Goal: Information Seeking & Learning: Learn about a topic

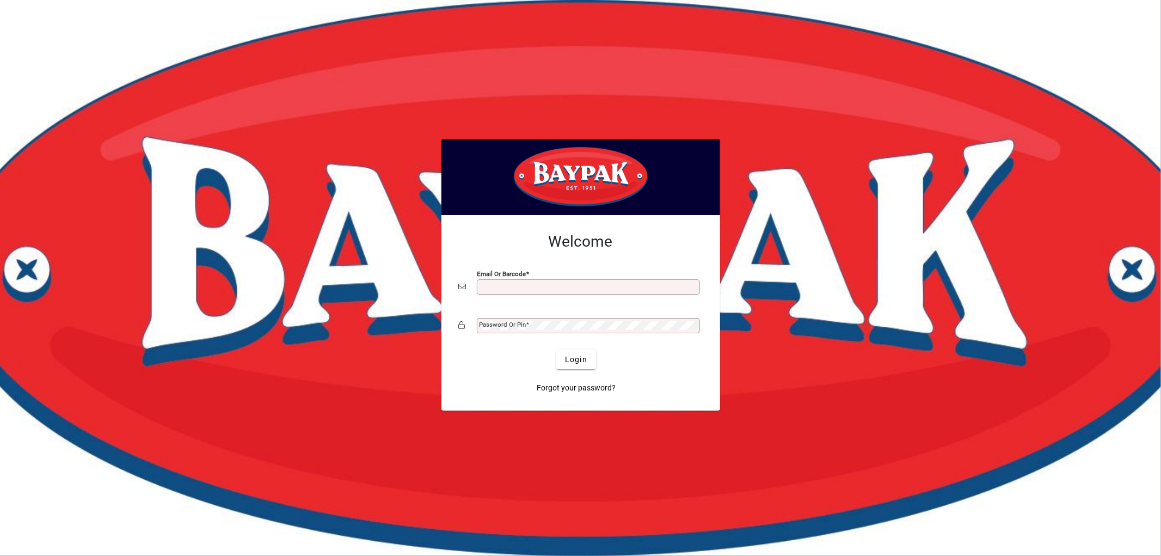
click at [517, 290] on input "Email or Barcode" at bounding box center [589, 286] width 220 height 9
type input "**********"
click at [578, 365] on span "Login" at bounding box center [576, 359] width 22 height 11
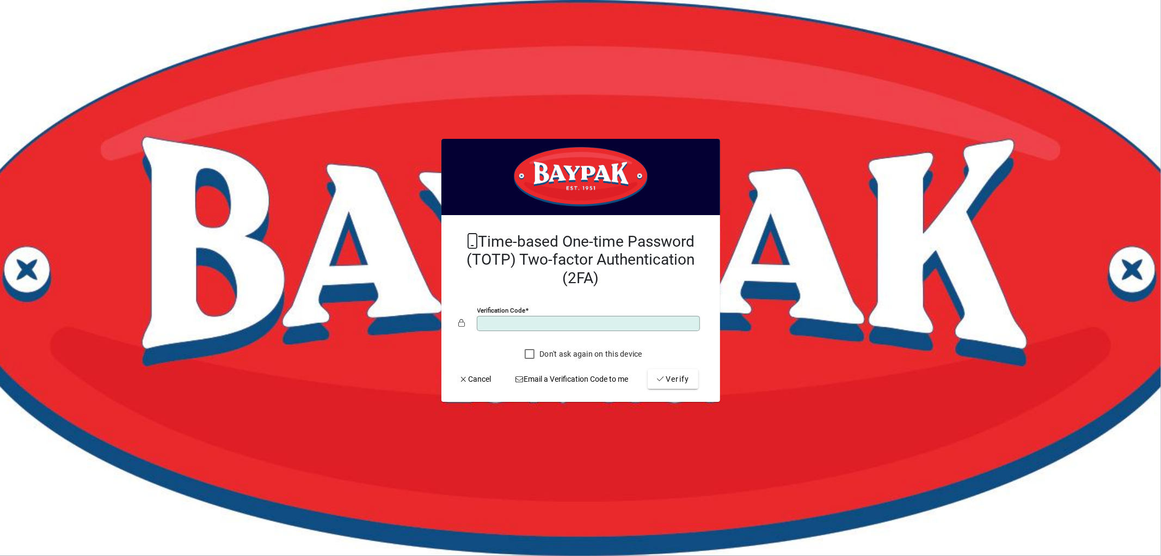
type input "******"
click at [648, 369] on button "Verify" at bounding box center [673, 379] width 51 height 20
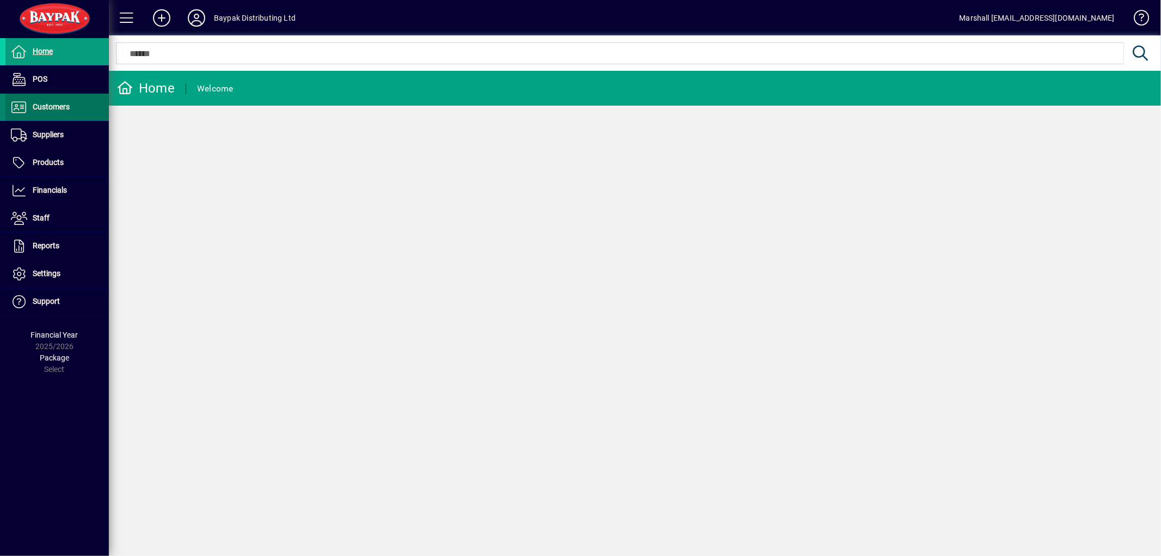
click at [62, 109] on span "Customers" at bounding box center [51, 106] width 37 height 9
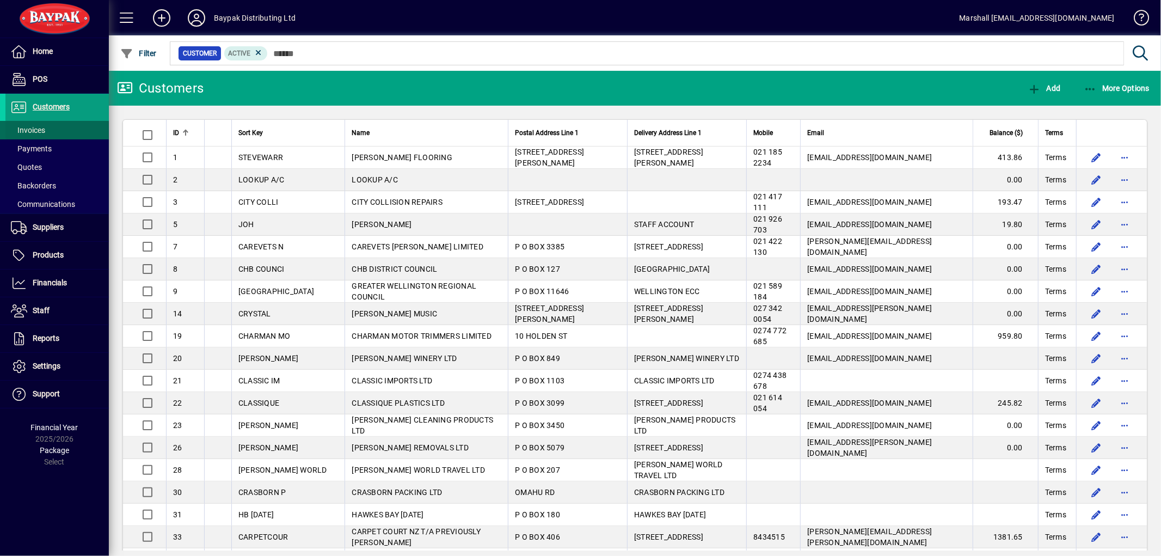
click at [36, 126] on span "Invoices" at bounding box center [28, 130] width 34 height 9
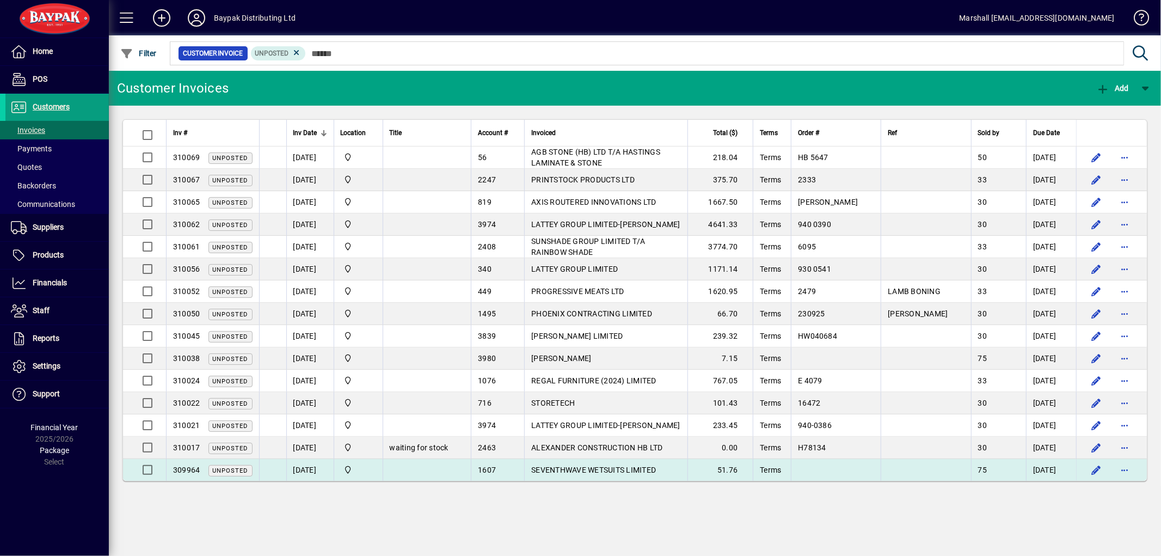
click at [636, 470] on span "SEVENTHWAVE WETSUITS LIMITED" at bounding box center [593, 469] width 125 height 9
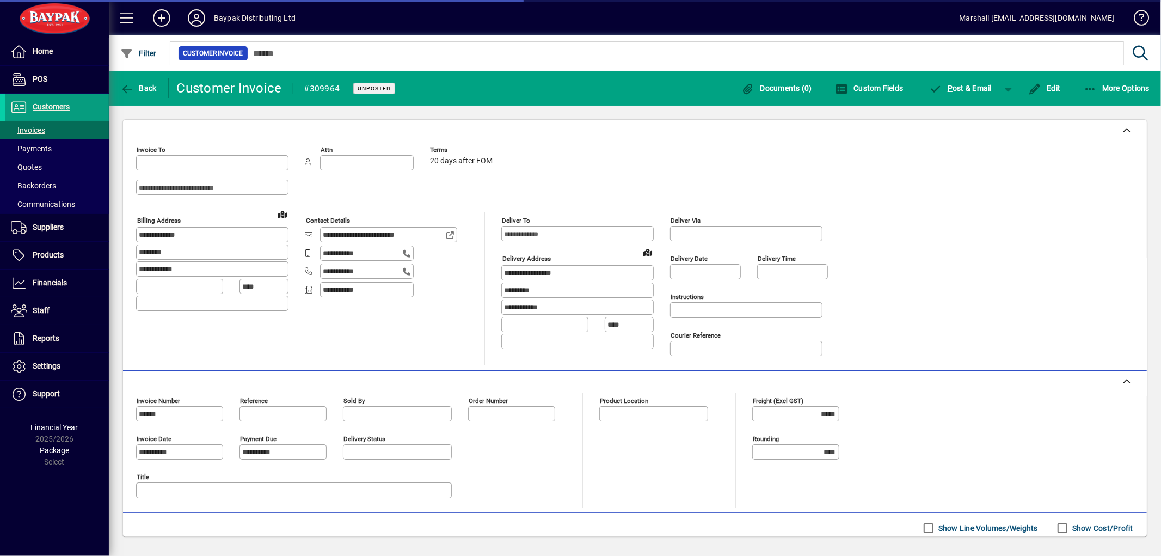
type input "**********"
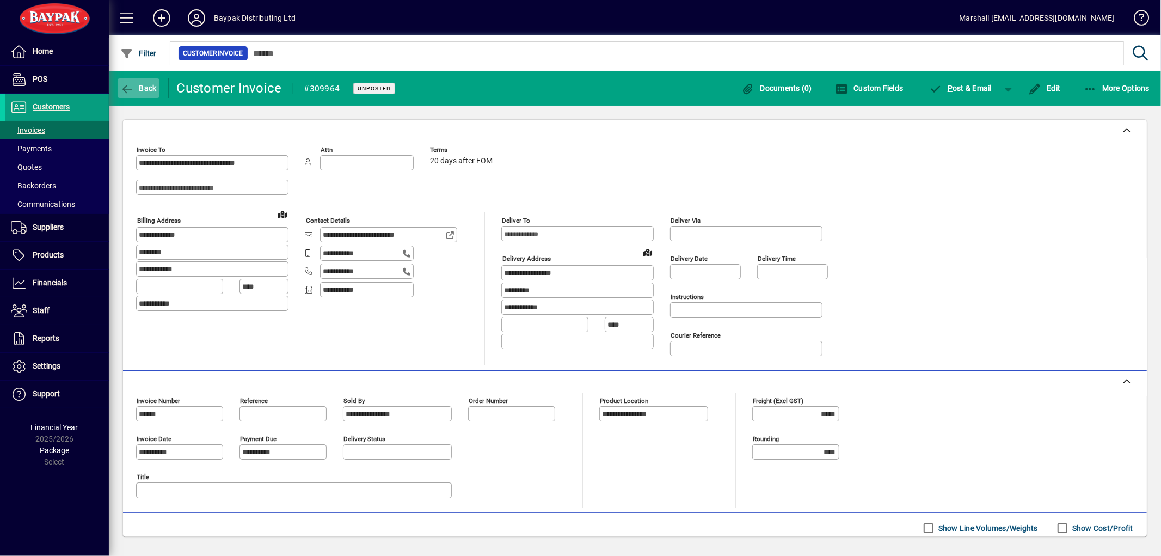
click at [149, 86] on span "Back" at bounding box center [138, 88] width 36 height 9
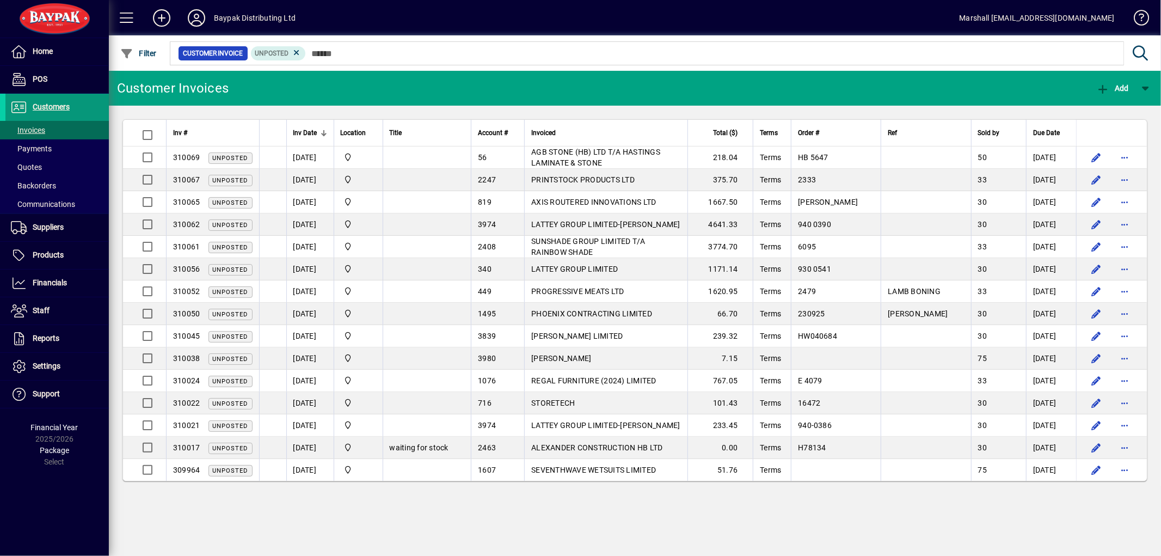
click at [58, 105] on span "Customers" at bounding box center [51, 106] width 37 height 9
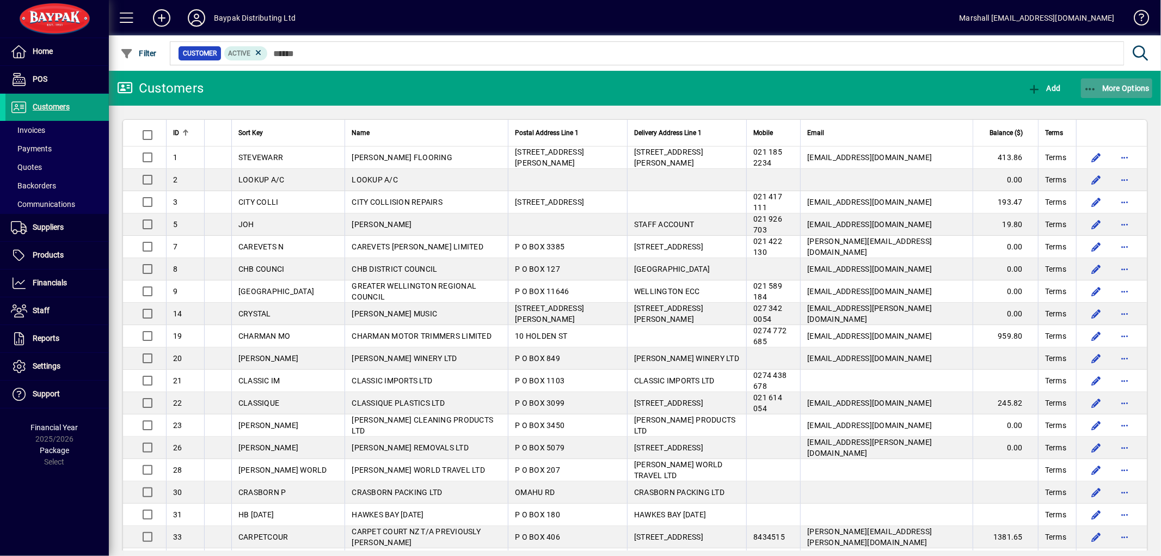
click at [1085, 94] on span "button" at bounding box center [1117, 88] width 72 height 26
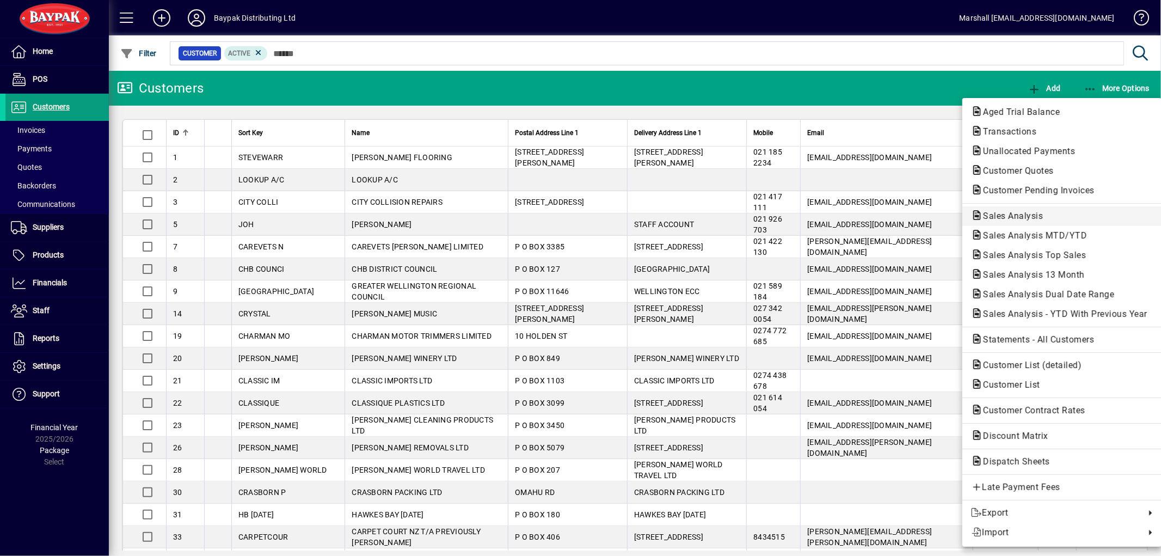
click at [991, 214] on span "Sales Analysis" at bounding box center [1009, 216] width 77 height 10
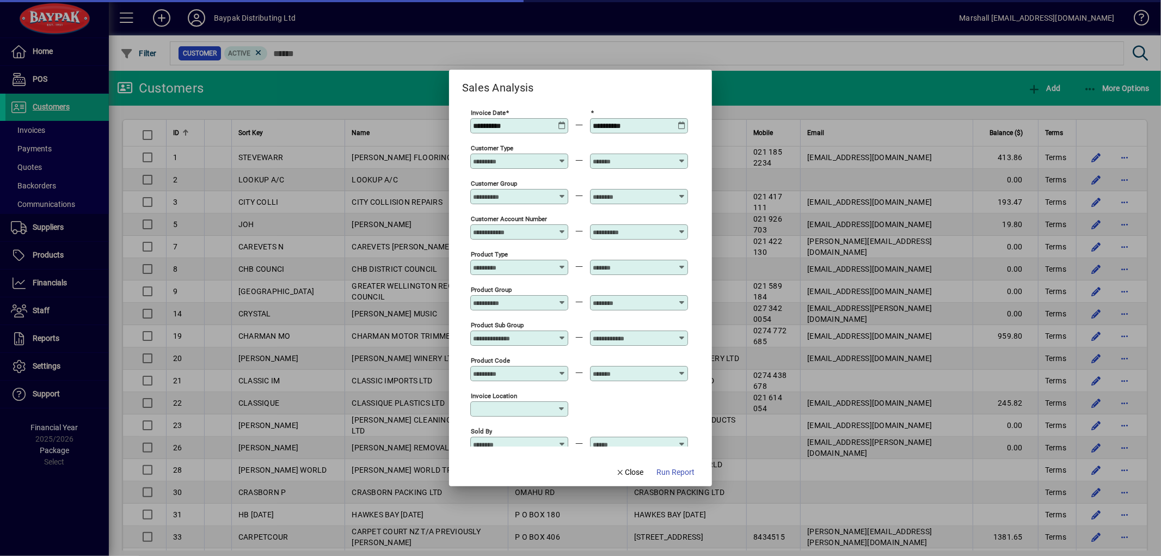
type input "**********"
click at [558, 121] on icon at bounding box center [562, 121] width 8 height 0
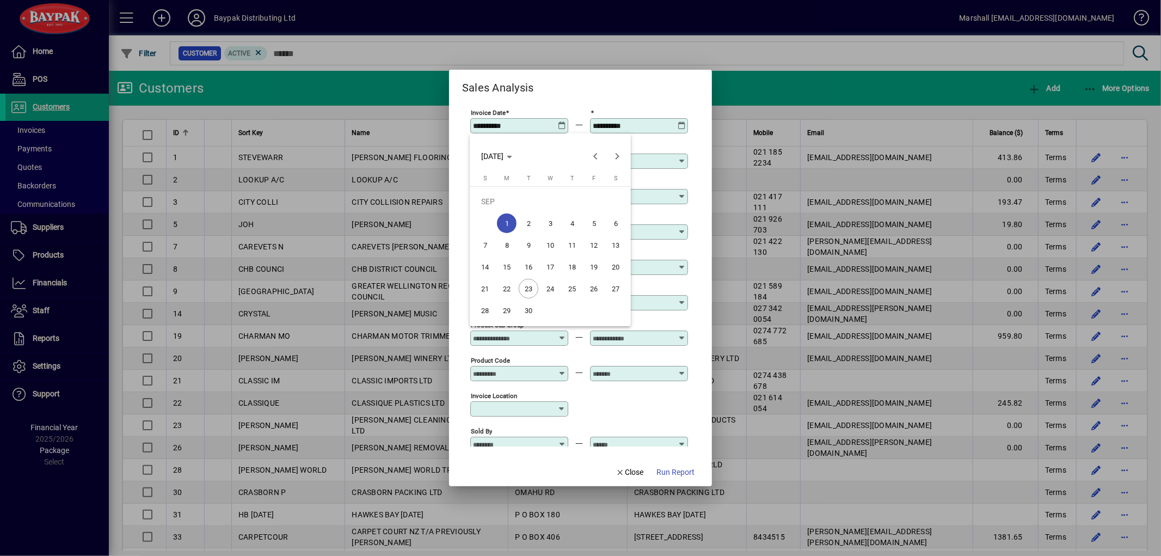
click at [526, 289] on span "23" at bounding box center [529, 289] width 20 height 20
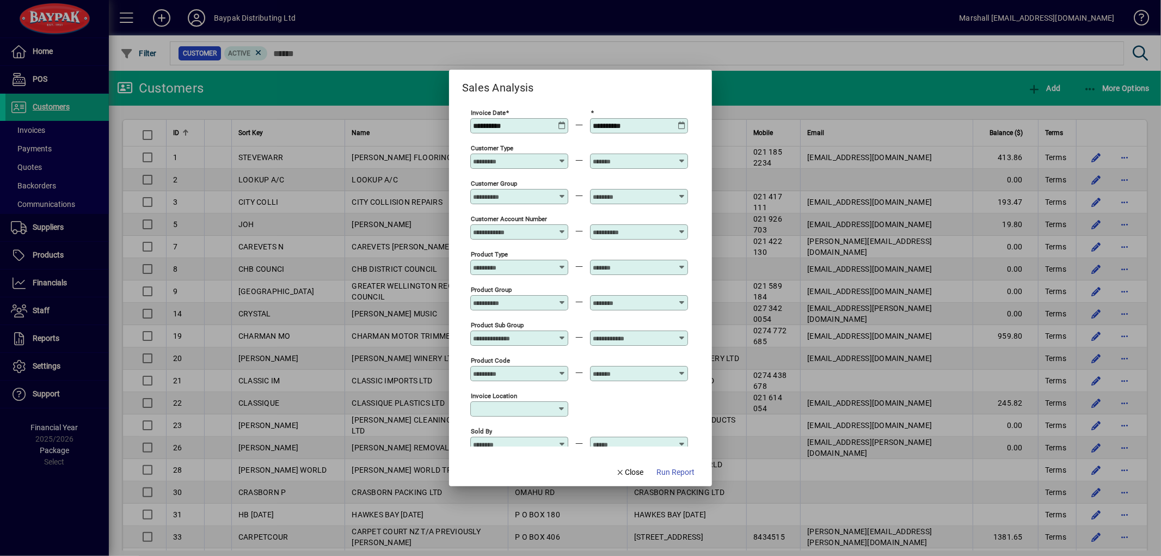
type input "**********"
click at [687, 471] on span "Run Report" at bounding box center [675, 471] width 38 height 11
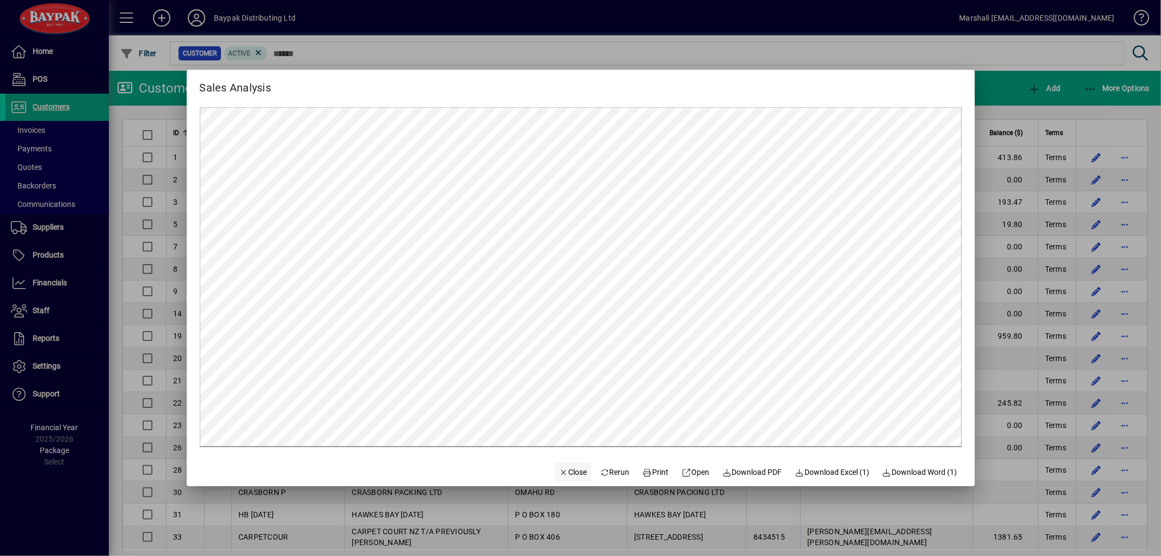
click at [562, 471] on span "Close" at bounding box center [573, 471] width 28 height 11
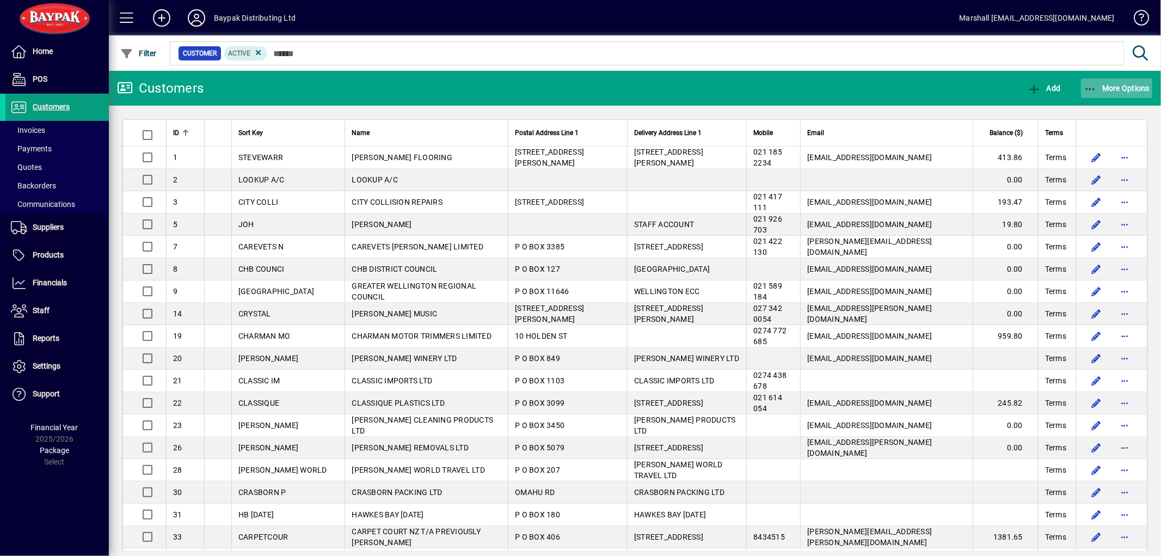
click at [1091, 84] on icon "button" at bounding box center [1090, 89] width 14 height 11
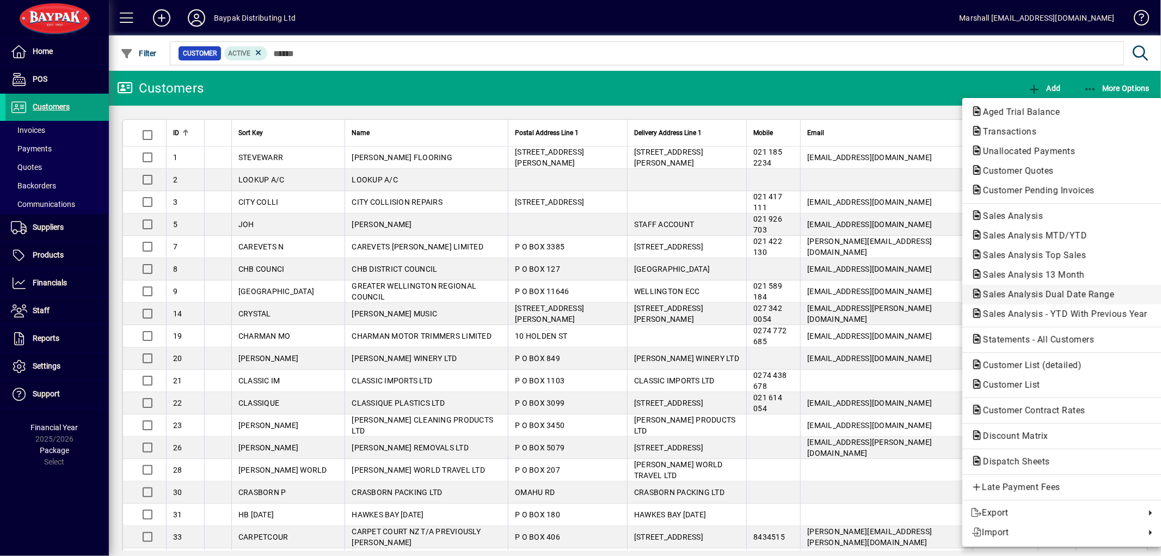
click at [1075, 295] on span "Sales Analysis Dual Date Range" at bounding box center [1045, 294] width 149 height 10
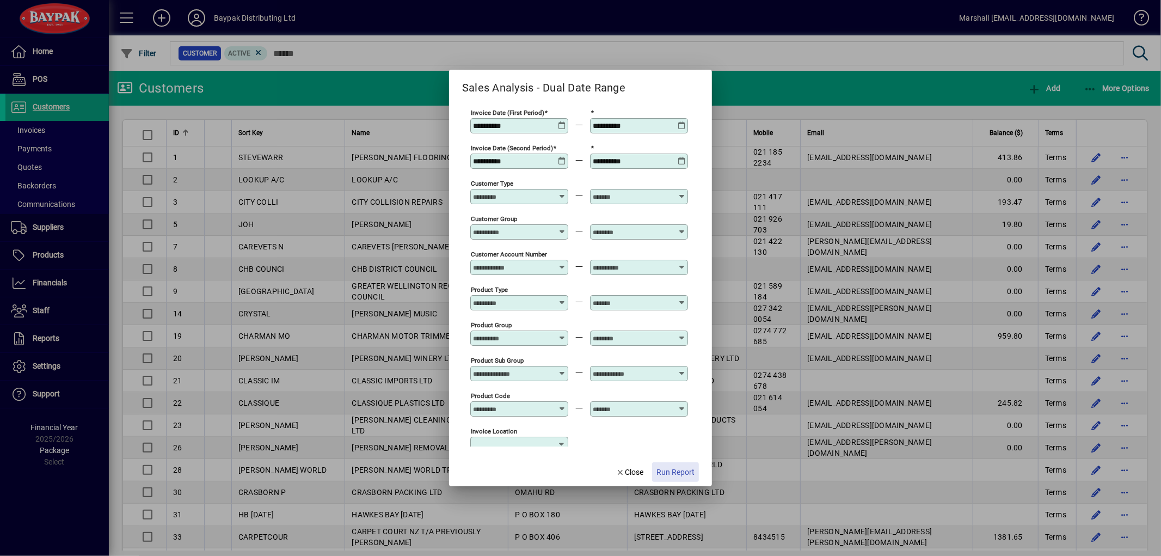
click at [685, 474] on span "Run Report" at bounding box center [675, 471] width 38 height 11
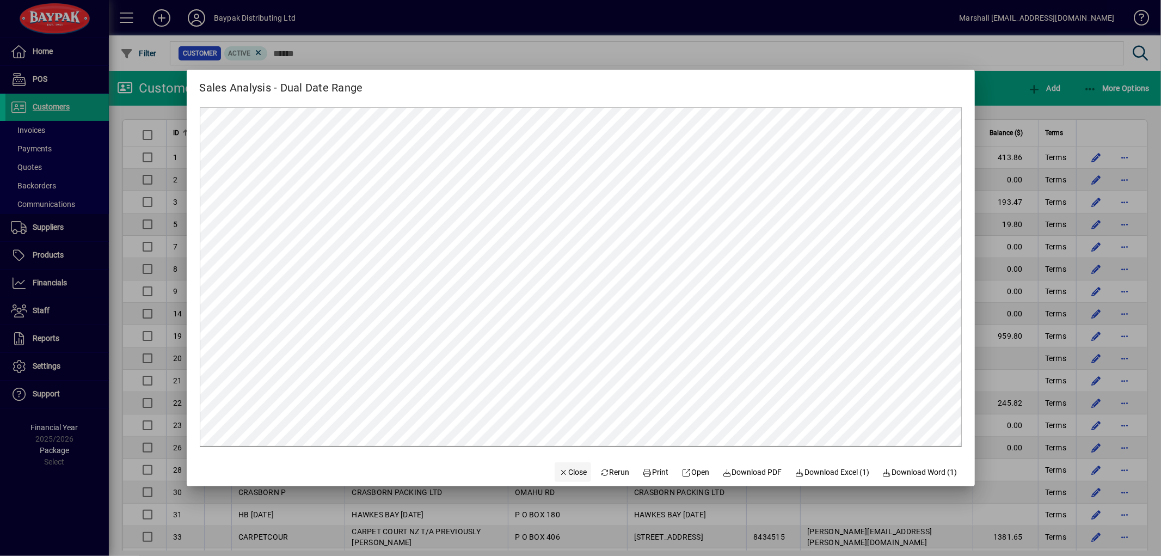
click at [559, 471] on span "Close" at bounding box center [573, 471] width 28 height 11
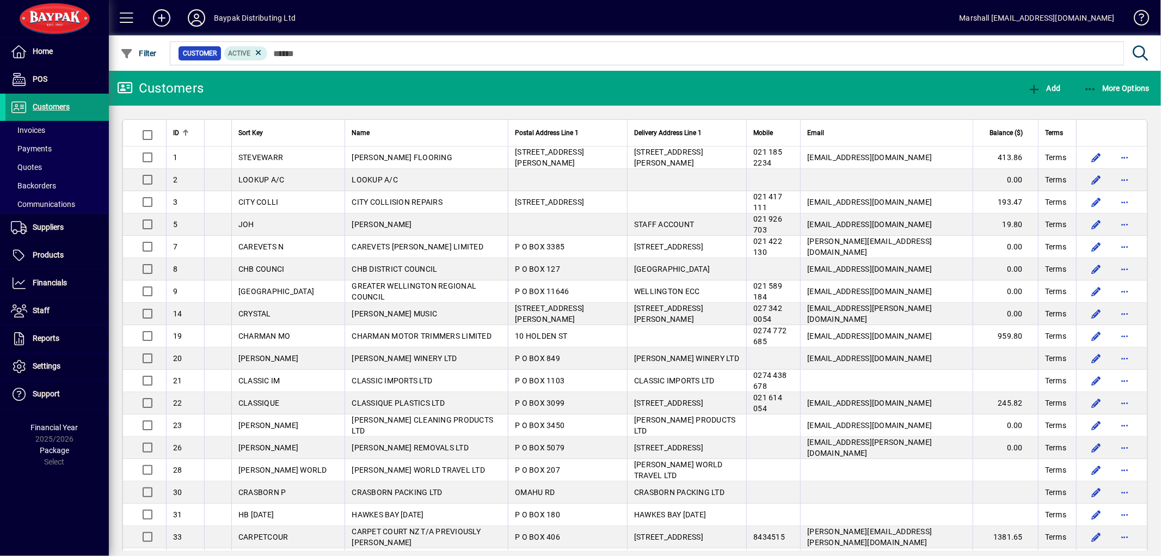
click at [48, 110] on span "Customers" at bounding box center [51, 106] width 37 height 9
click at [1094, 86] on icon "button" at bounding box center [1090, 89] width 14 height 11
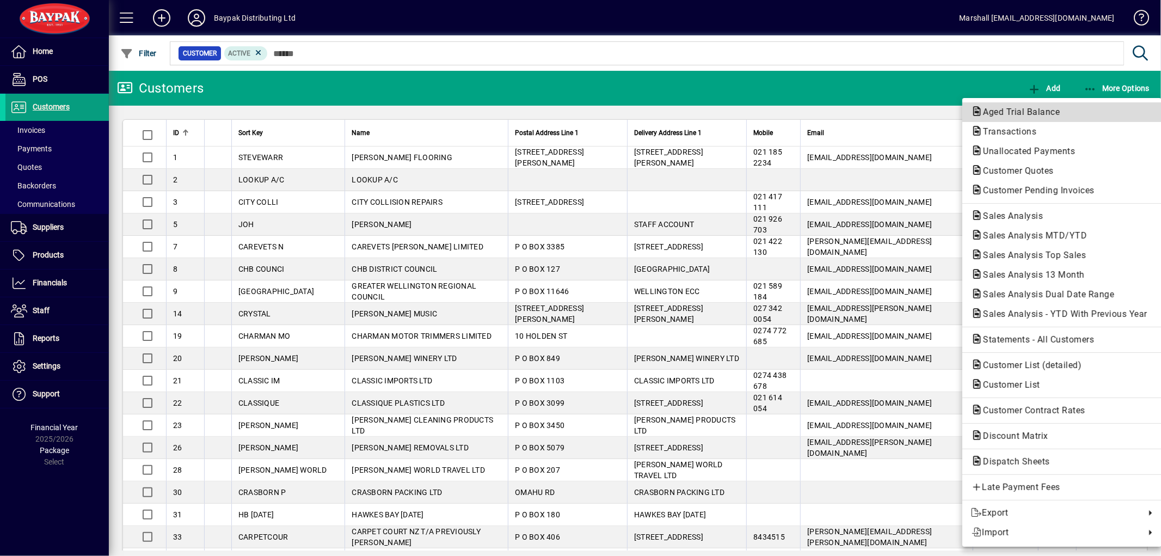
click at [1041, 110] on span "Aged Trial Balance" at bounding box center [1018, 112] width 94 height 10
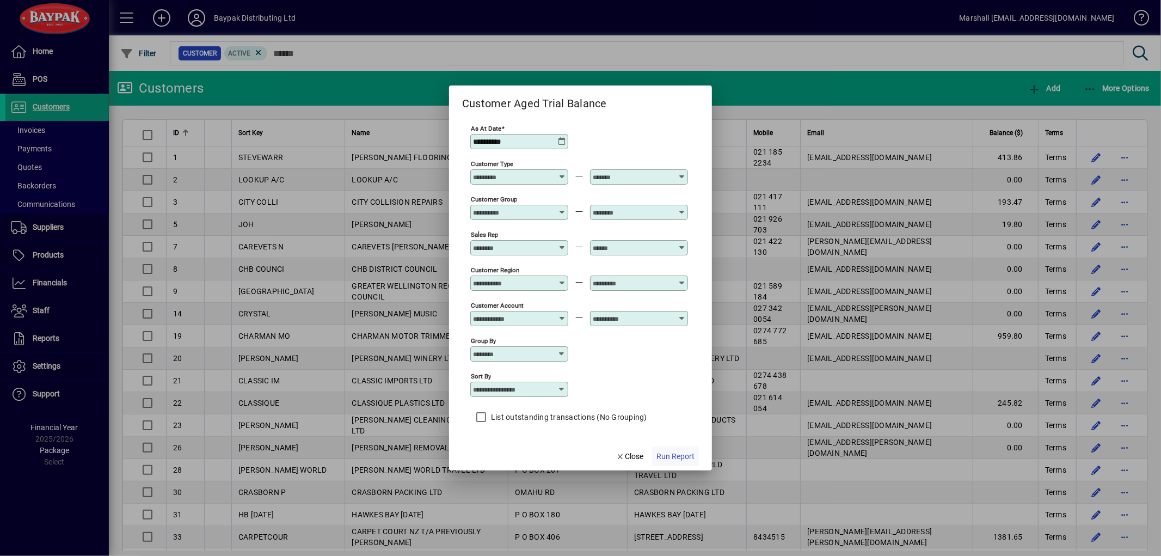
click at [672, 460] on span "Run Report" at bounding box center [675, 456] width 38 height 11
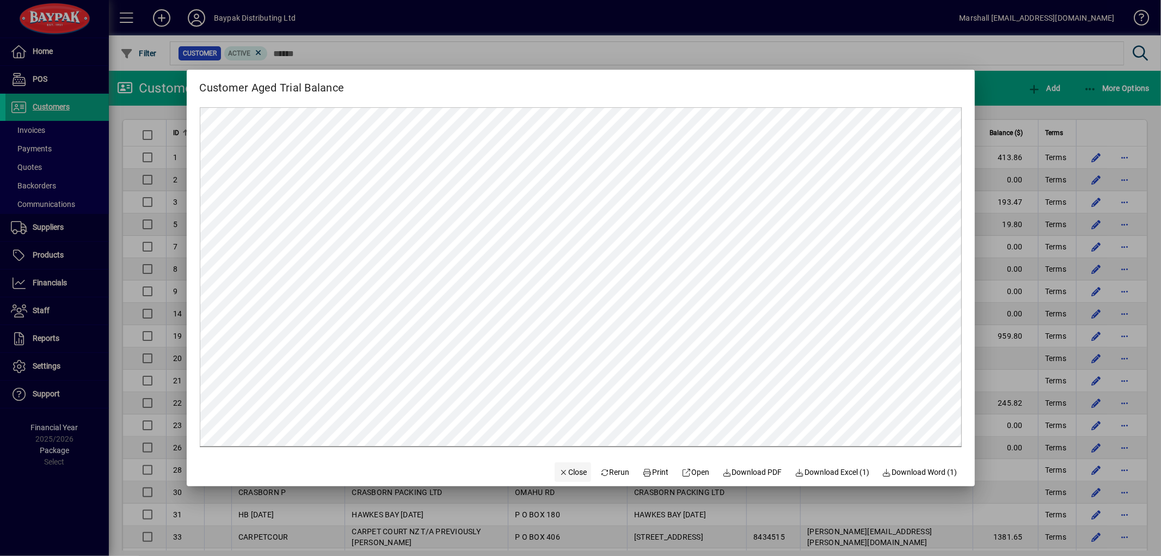
click at [575, 470] on span "Close" at bounding box center [573, 471] width 28 height 11
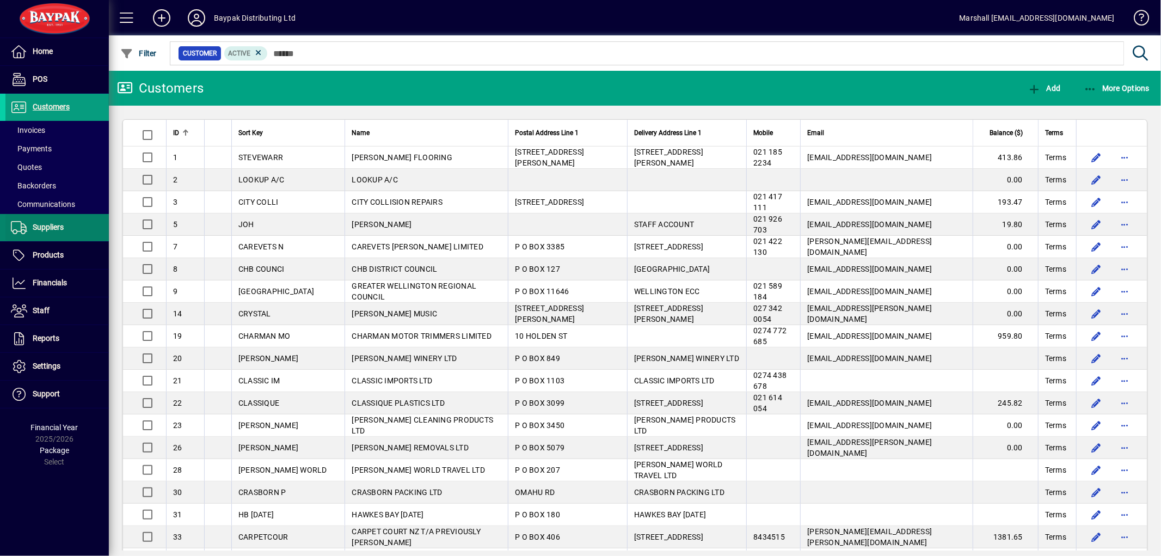
click at [57, 225] on span "Suppliers" at bounding box center [48, 227] width 31 height 9
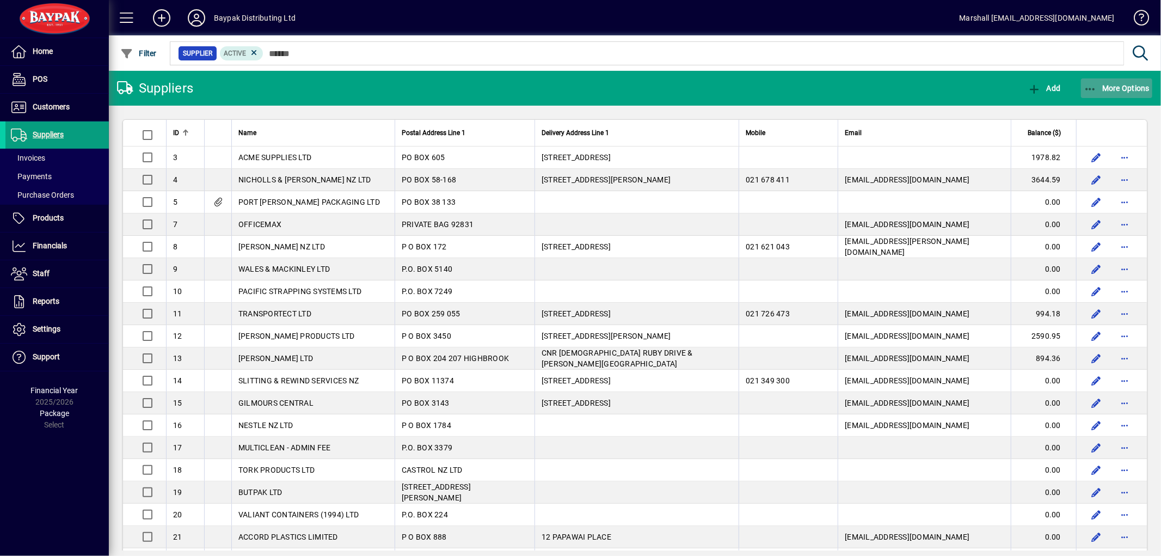
click at [1092, 91] on icon "button" at bounding box center [1090, 89] width 14 height 11
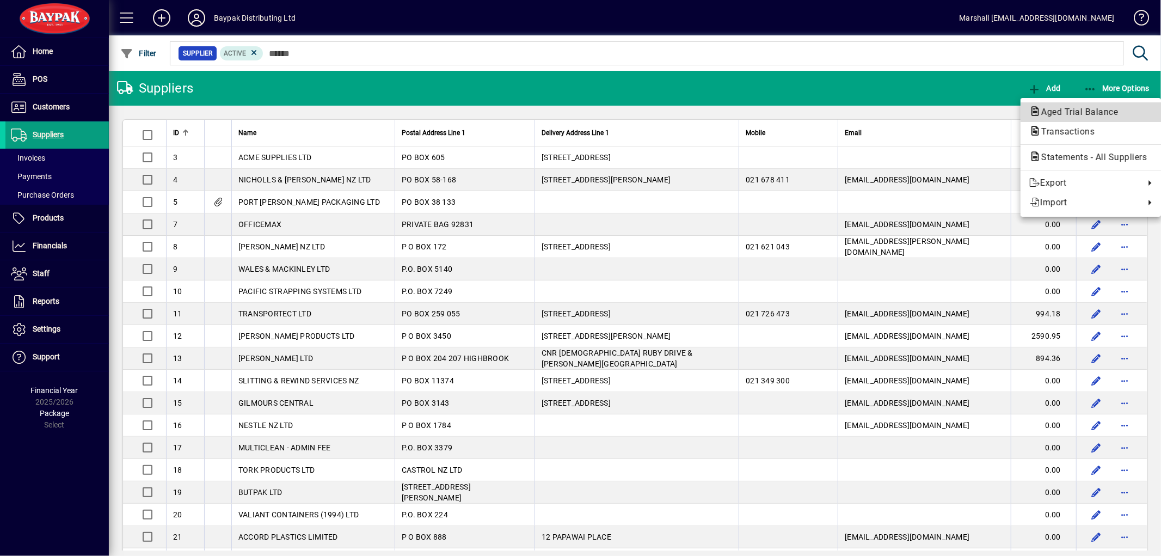
click at [1062, 113] on span "Aged Trial Balance" at bounding box center [1076, 112] width 94 height 10
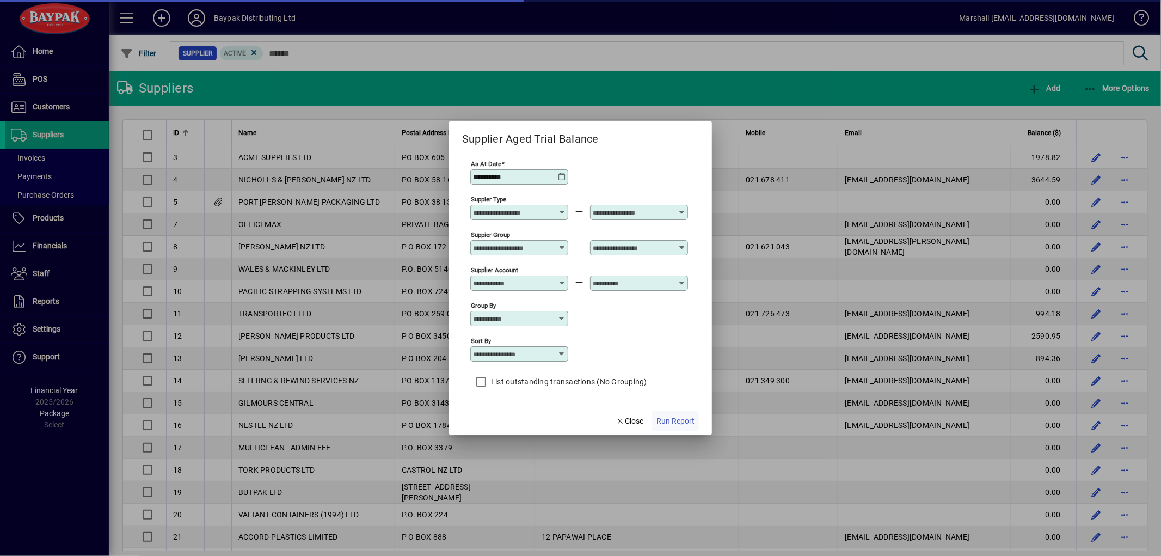
click at [679, 422] on span "Run Report" at bounding box center [675, 420] width 38 height 11
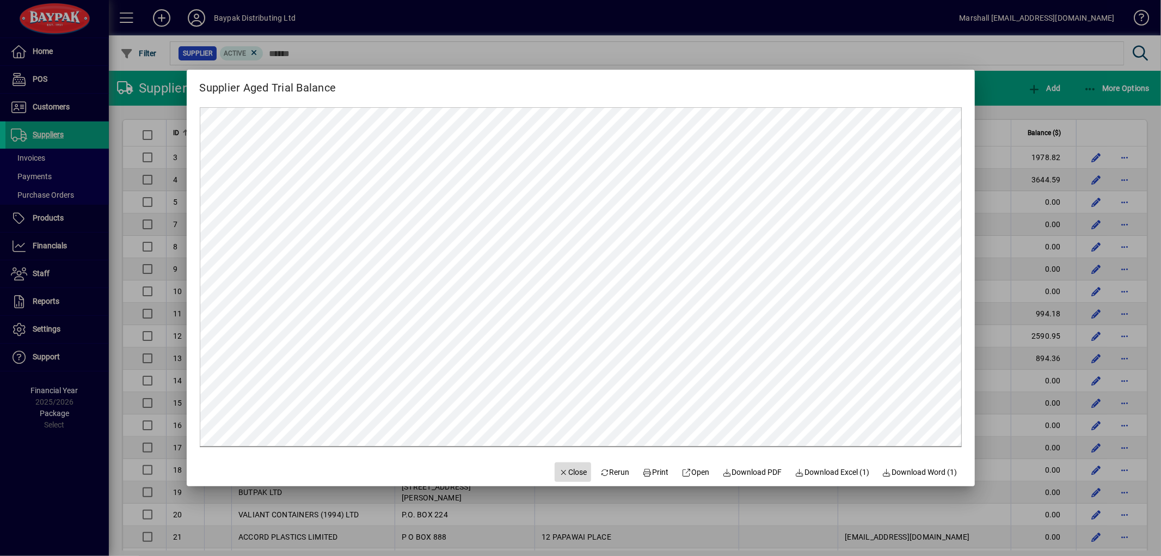
click at [565, 476] on span "Close" at bounding box center [573, 471] width 28 height 11
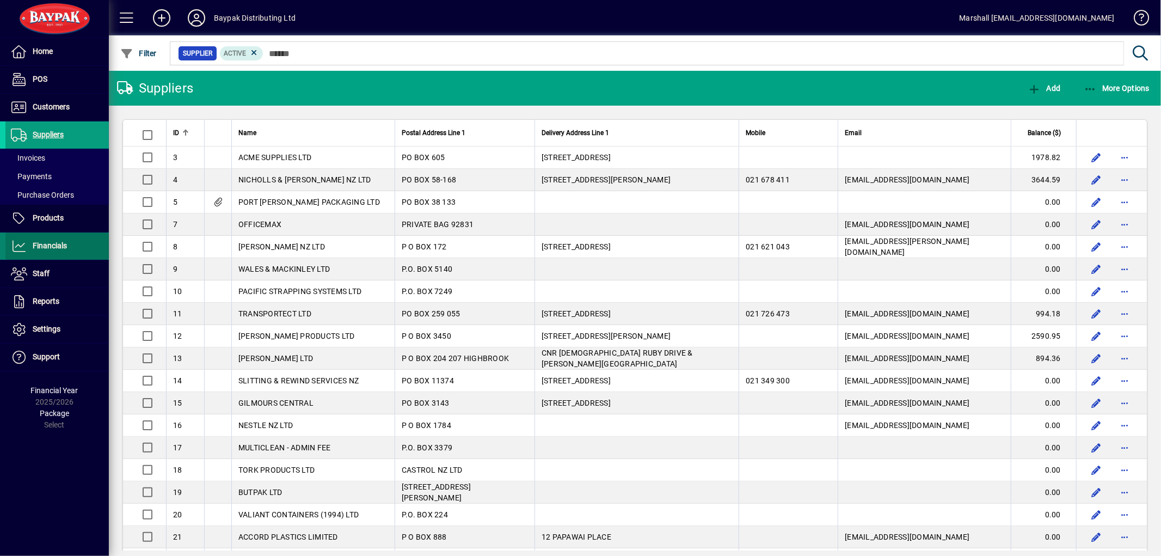
click at [57, 249] on span "Financials" at bounding box center [50, 245] width 34 height 9
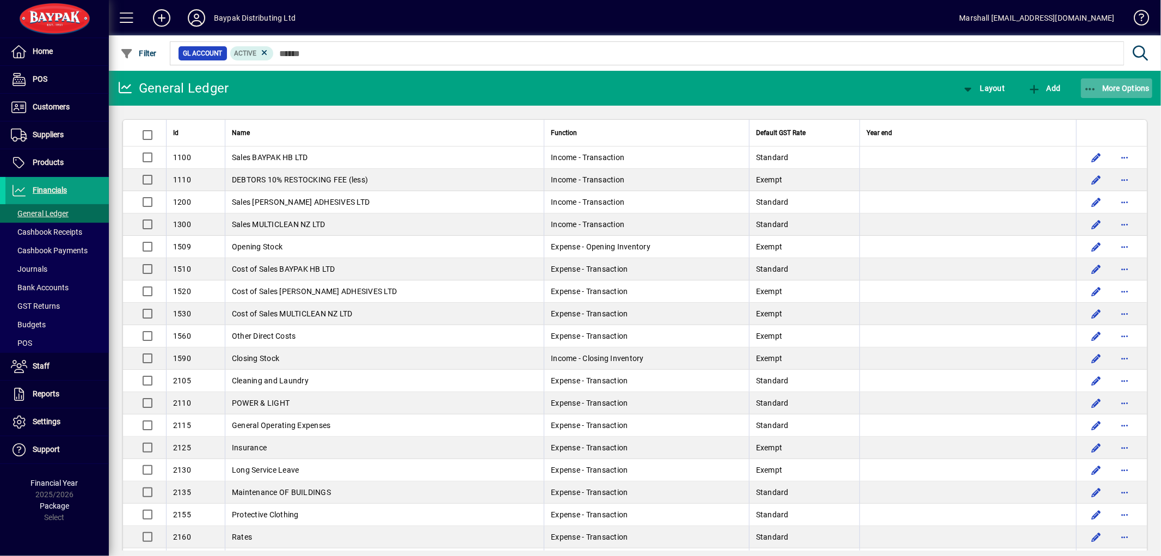
click at [1087, 84] on icon "button" at bounding box center [1090, 89] width 14 height 11
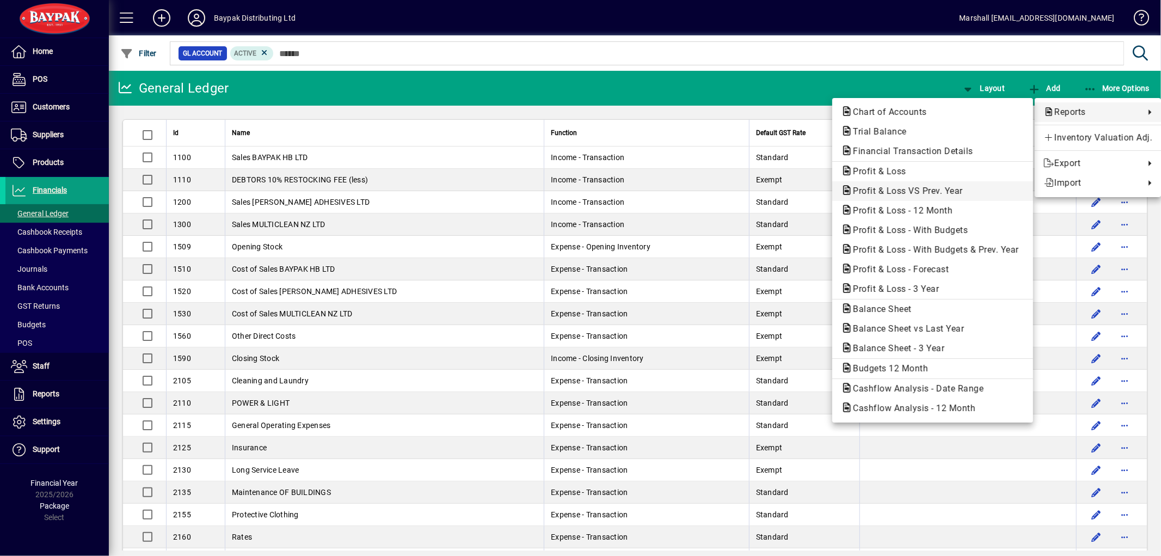
click at [896, 192] on span "Profit & Loss VS Prev. Year" at bounding box center [904, 191] width 127 height 10
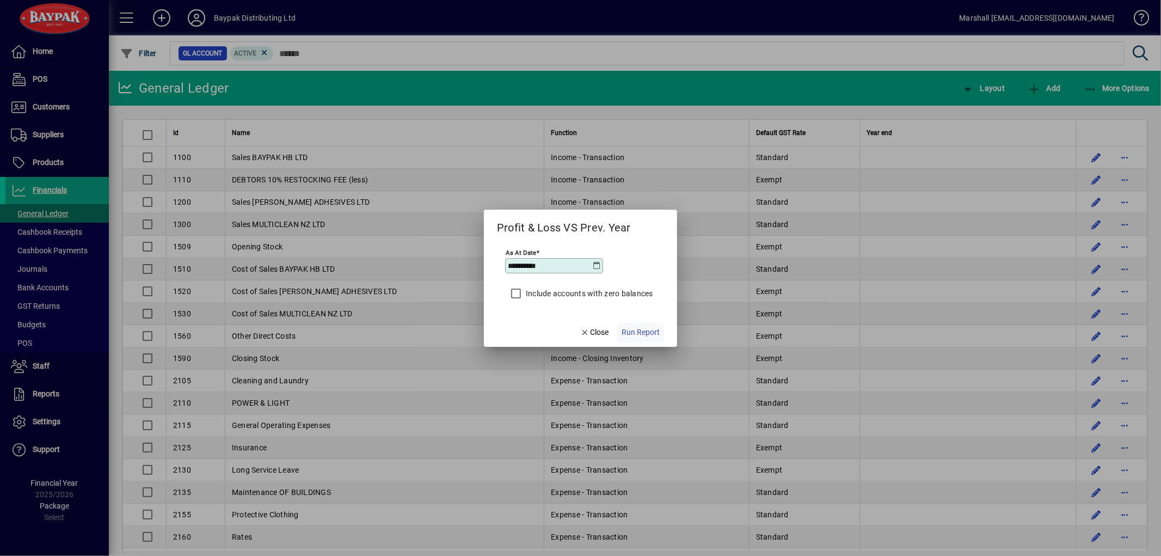
click at [646, 329] on span "Run Report" at bounding box center [640, 331] width 38 height 11
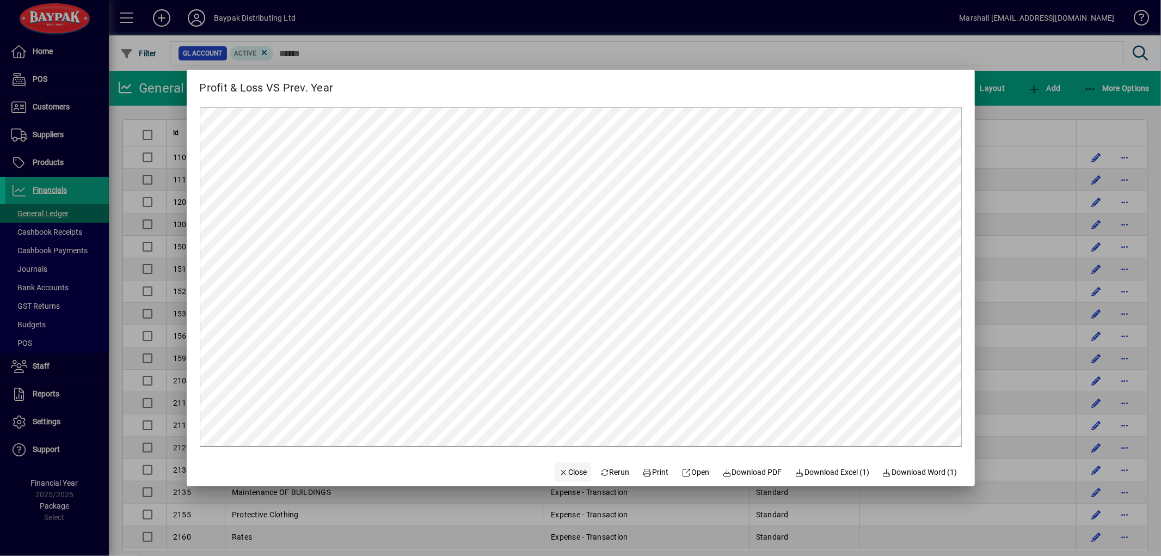
click at [568, 465] on span "button" at bounding box center [572, 472] width 37 height 26
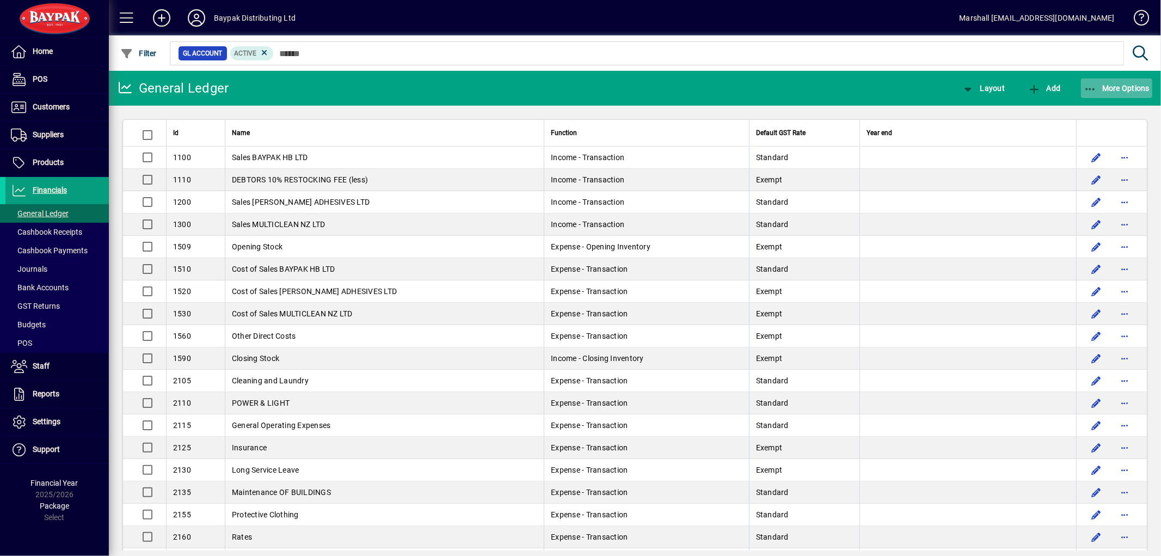
click at [1088, 88] on icon "button" at bounding box center [1090, 89] width 14 height 11
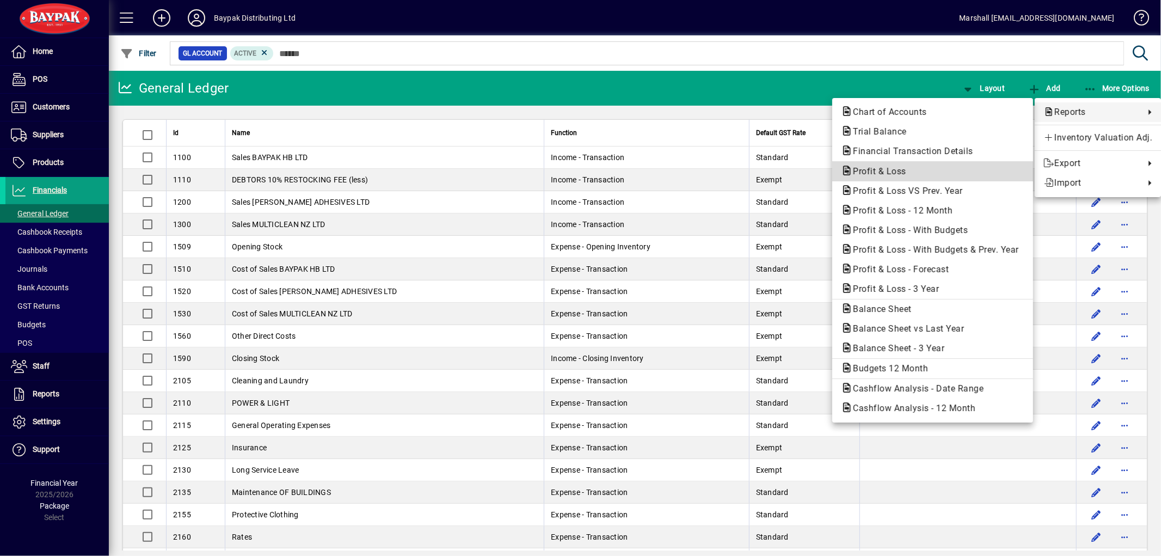
click at [883, 175] on span "Profit & Loss" at bounding box center [876, 171] width 71 height 10
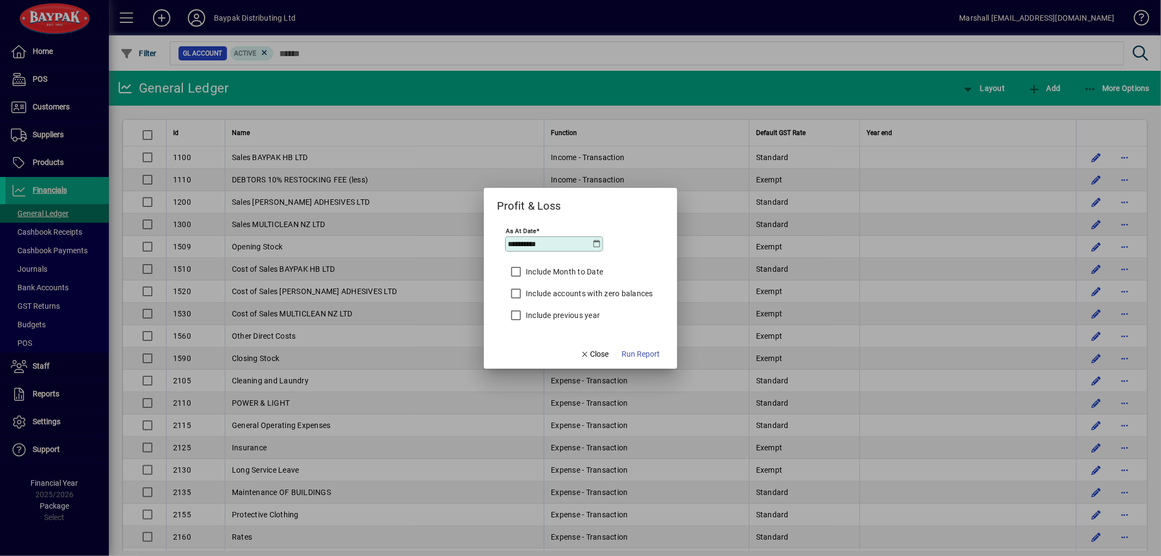
click at [594, 242] on icon at bounding box center [597, 243] width 9 height 9
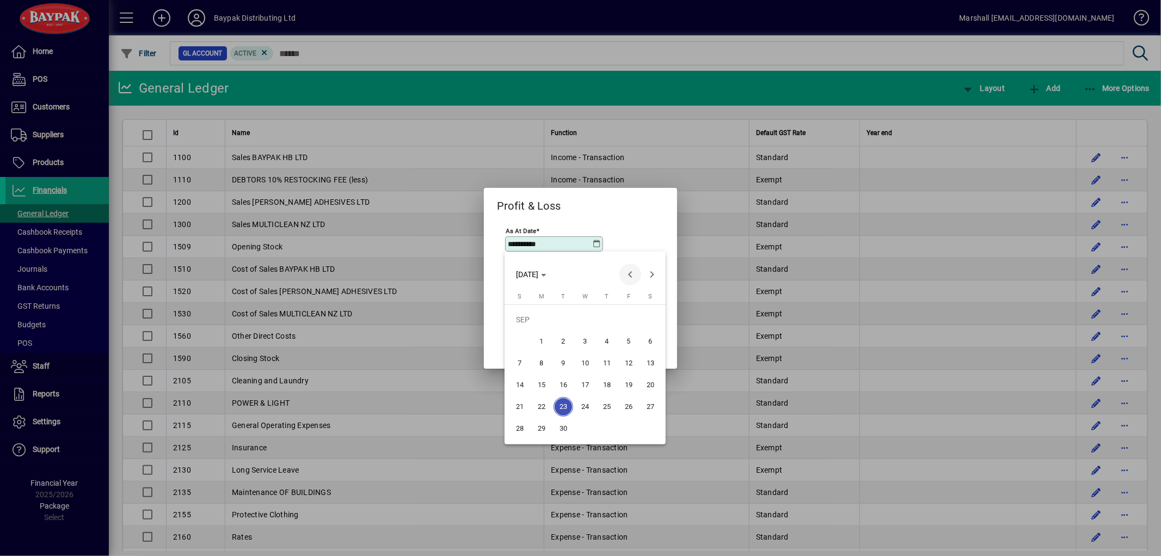
click at [627, 275] on span "Previous month" at bounding box center [630, 274] width 22 height 22
click at [521, 428] on span "31" at bounding box center [520, 428] width 20 height 20
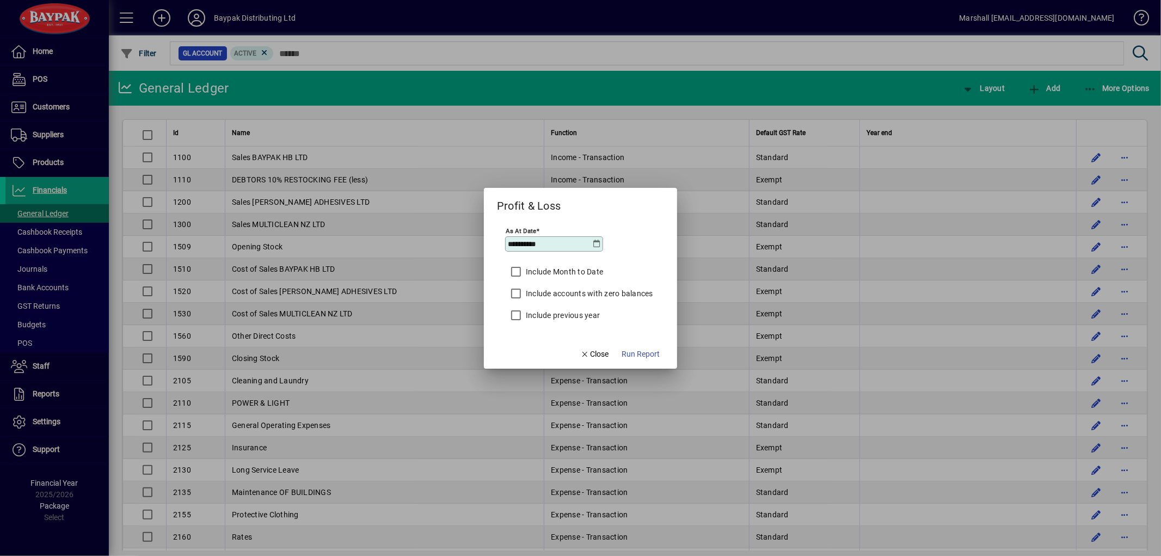
type input "**********"
click at [651, 352] on span "Run Report" at bounding box center [640, 353] width 38 height 11
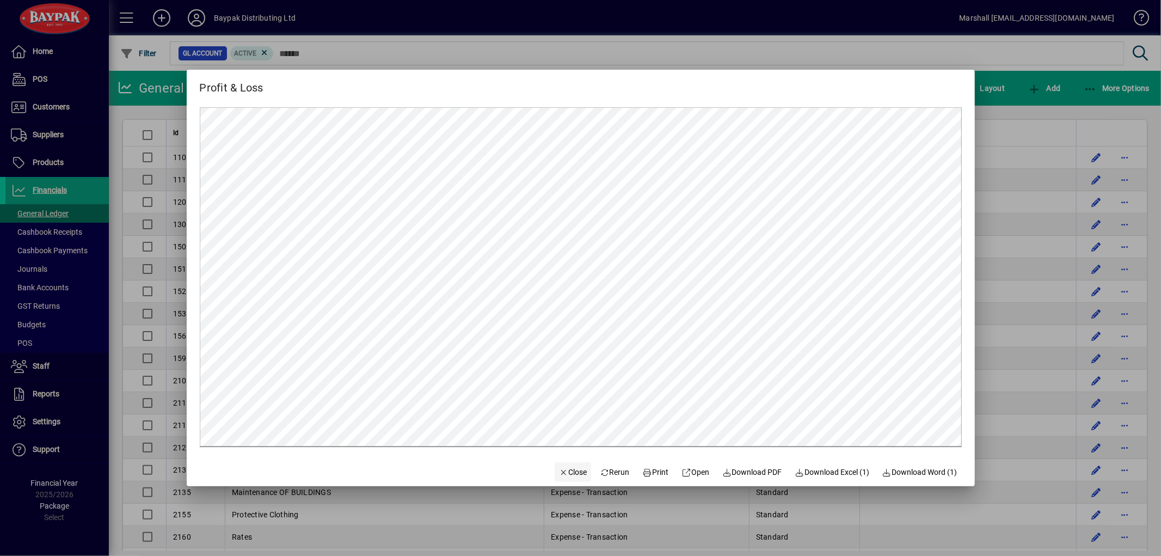
click at [569, 474] on span "Close" at bounding box center [573, 471] width 28 height 11
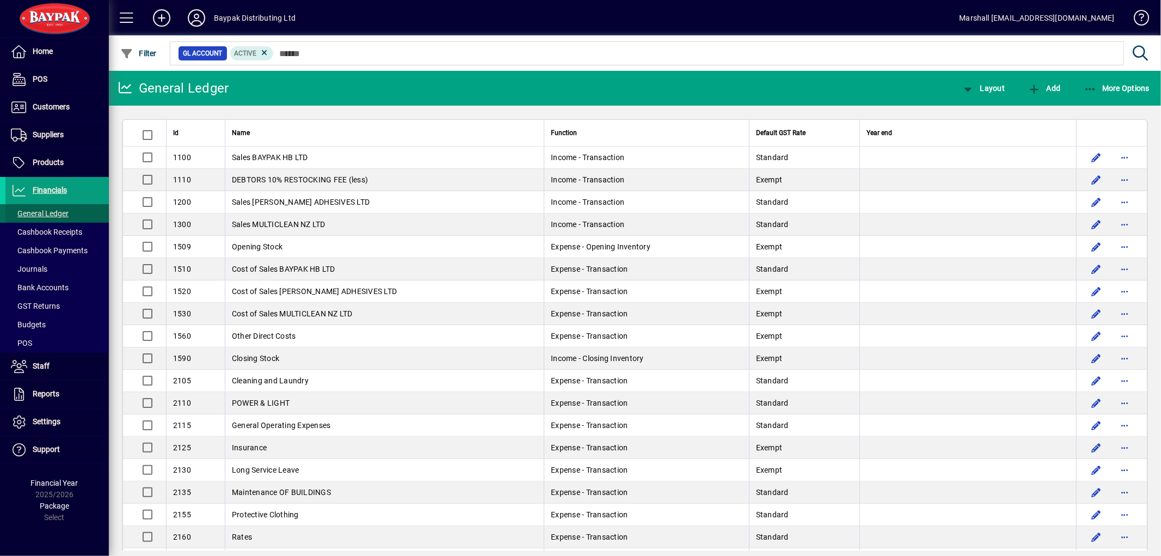
click at [67, 210] on span "General Ledger" at bounding box center [40, 213] width 58 height 9
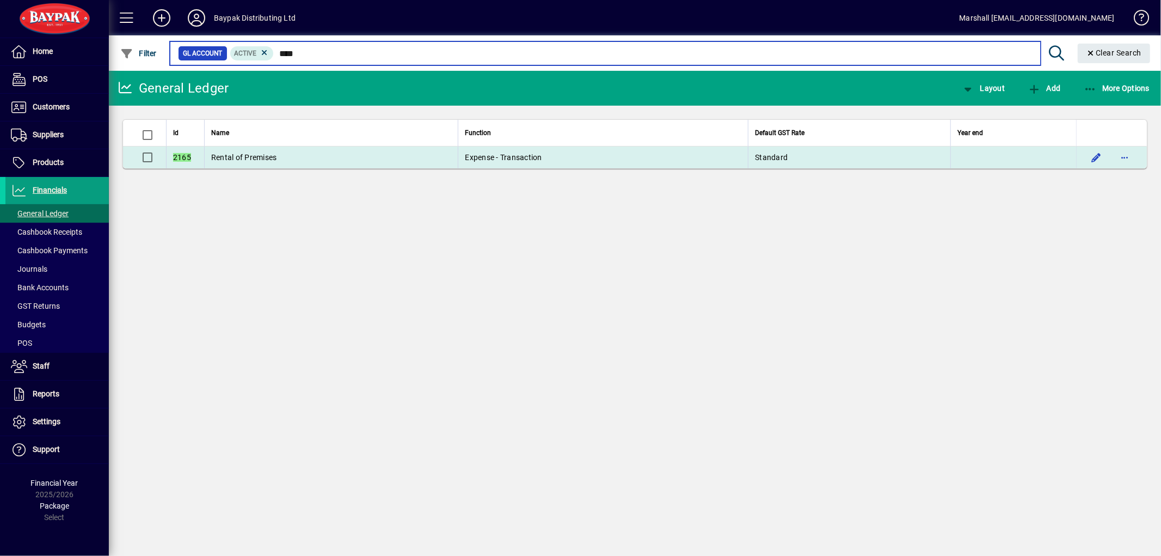
type input "****"
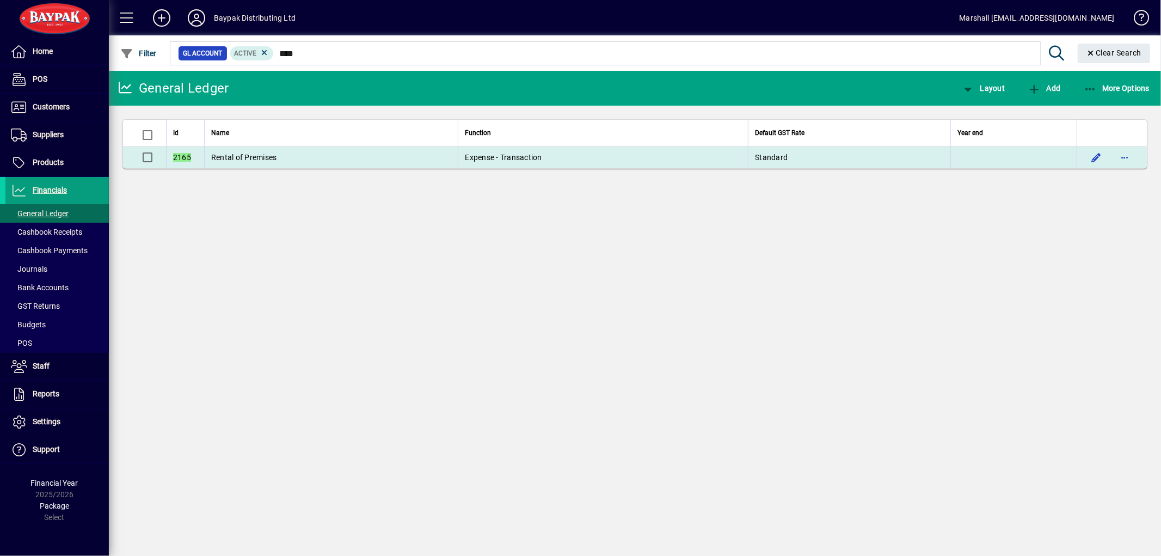
click at [280, 156] on td "Rental of Premises" at bounding box center [331, 157] width 254 height 22
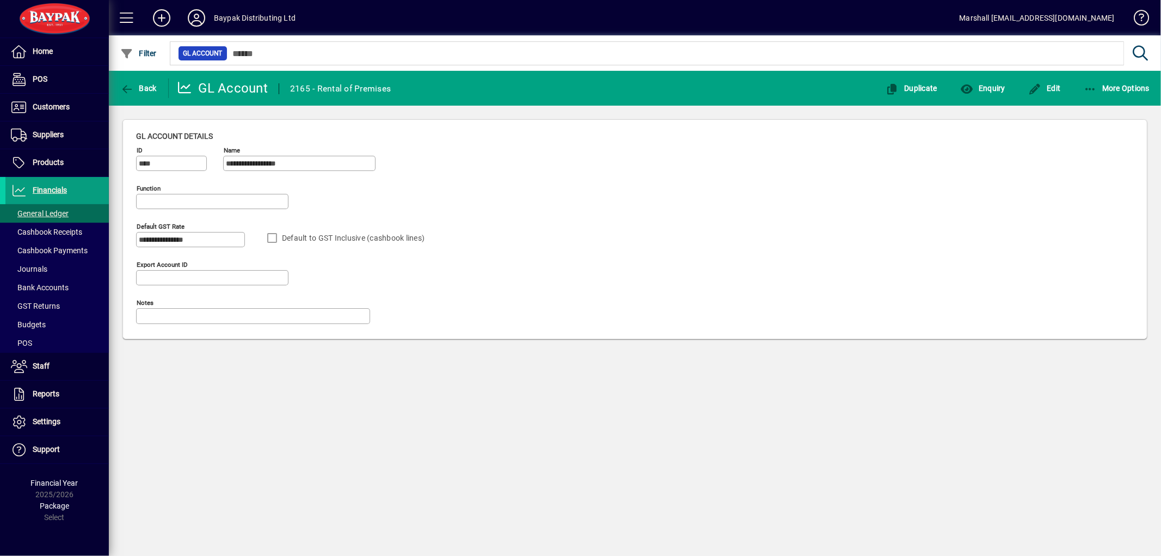
type input "**********"
click at [985, 94] on span "button" at bounding box center [982, 88] width 51 height 26
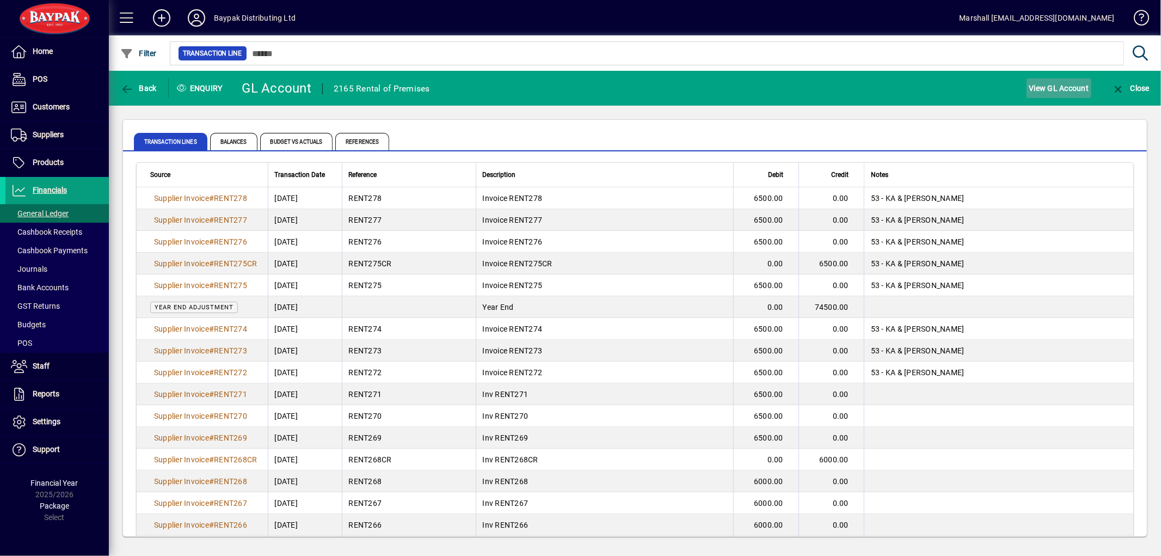
click at [1056, 95] on span "View GL Account" at bounding box center [1059, 87] width 60 height 17
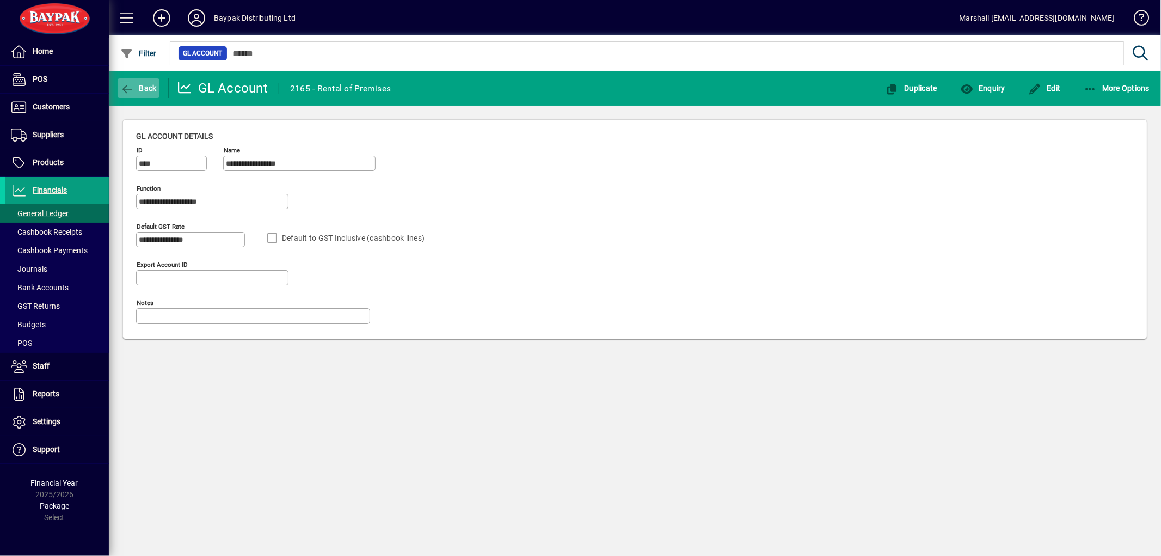
click at [141, 90] on span "Back" at bounding box center [138, 88] width 36 height 9
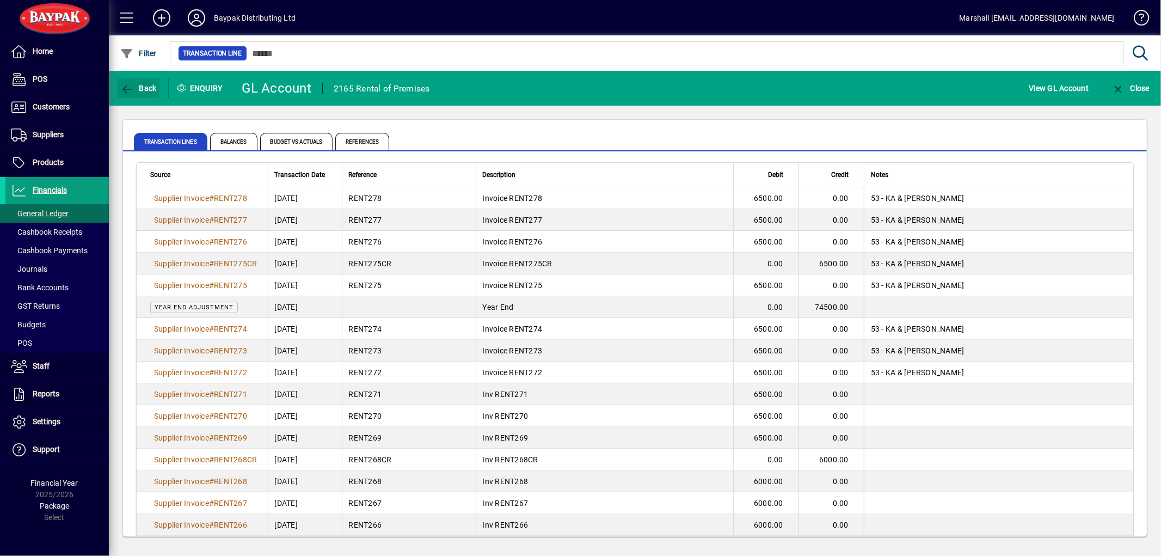
click at [141, 90] on span "Back" at bounding box center [138, 88] width 36 height 9
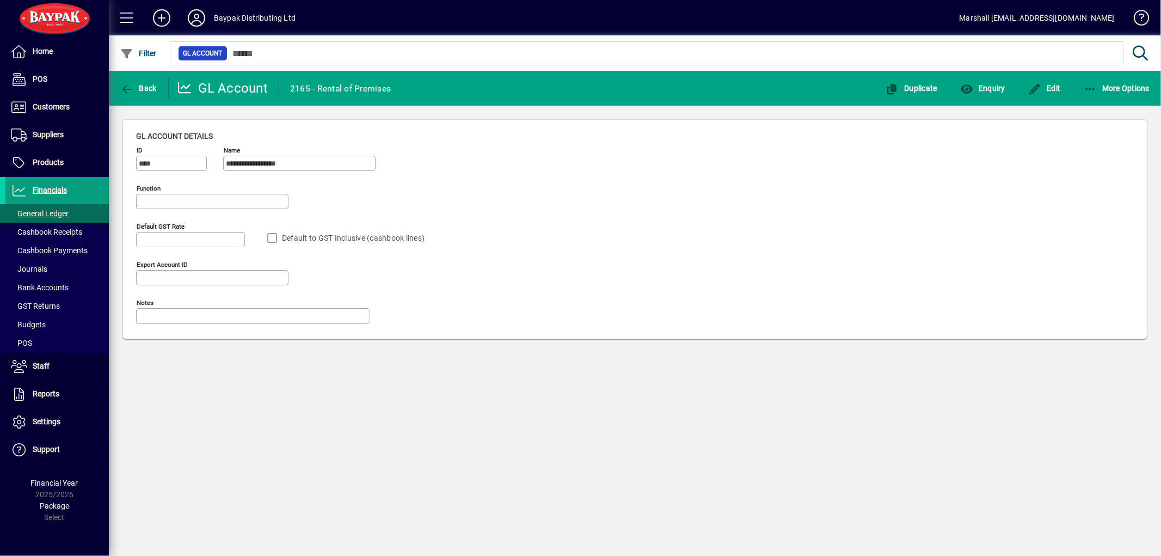
type input "**********"
click at [141, 90] on span "Back" at bounding box center [138, 88] width 36 height 9
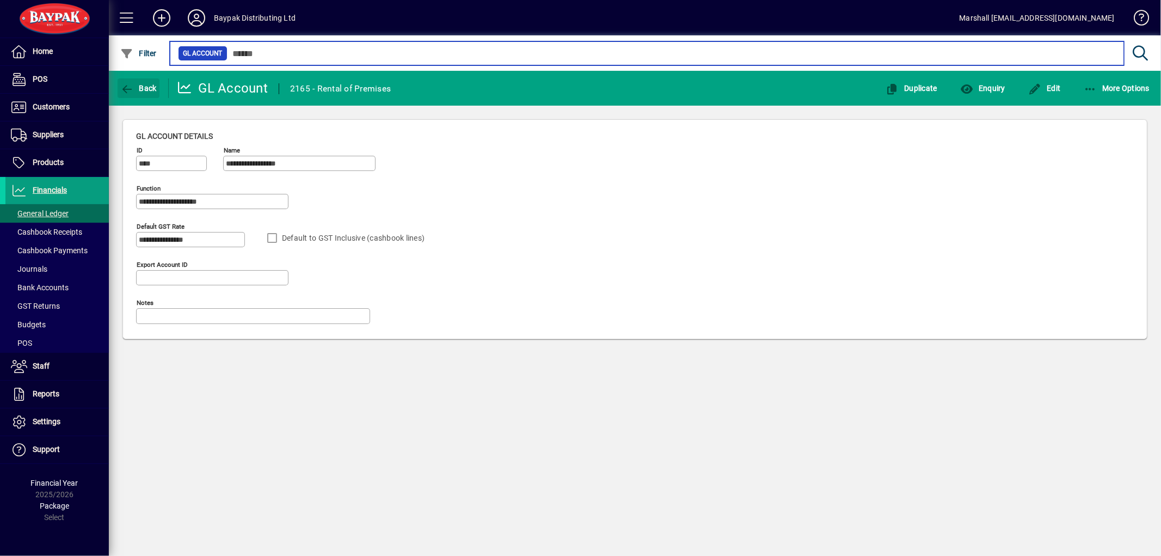
type input "****"
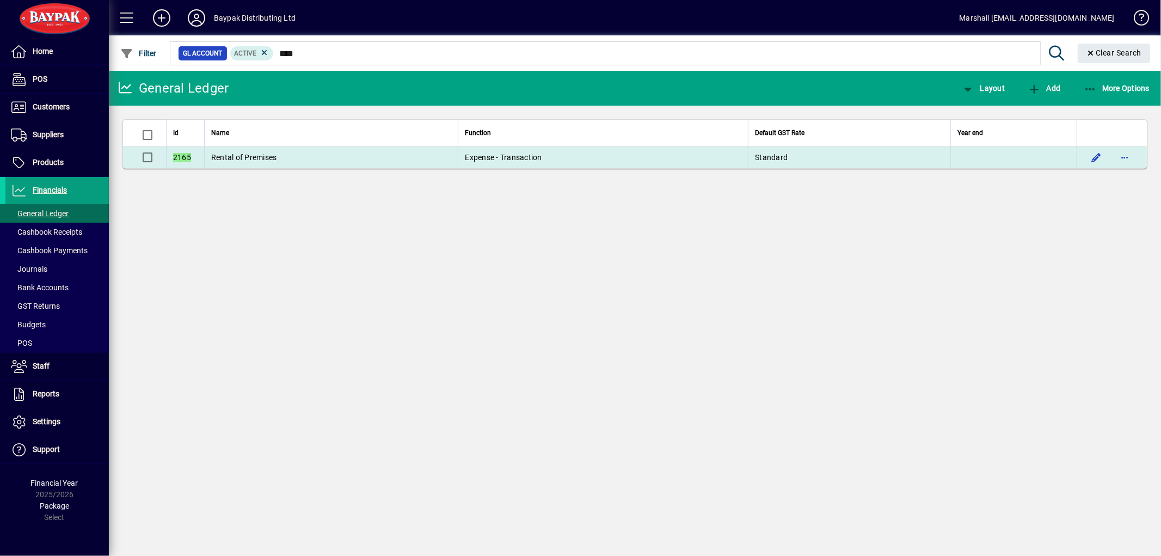
click at [247, 153] on span "Rental of Premises" at bounding box center [244, 157] width 66 height 9
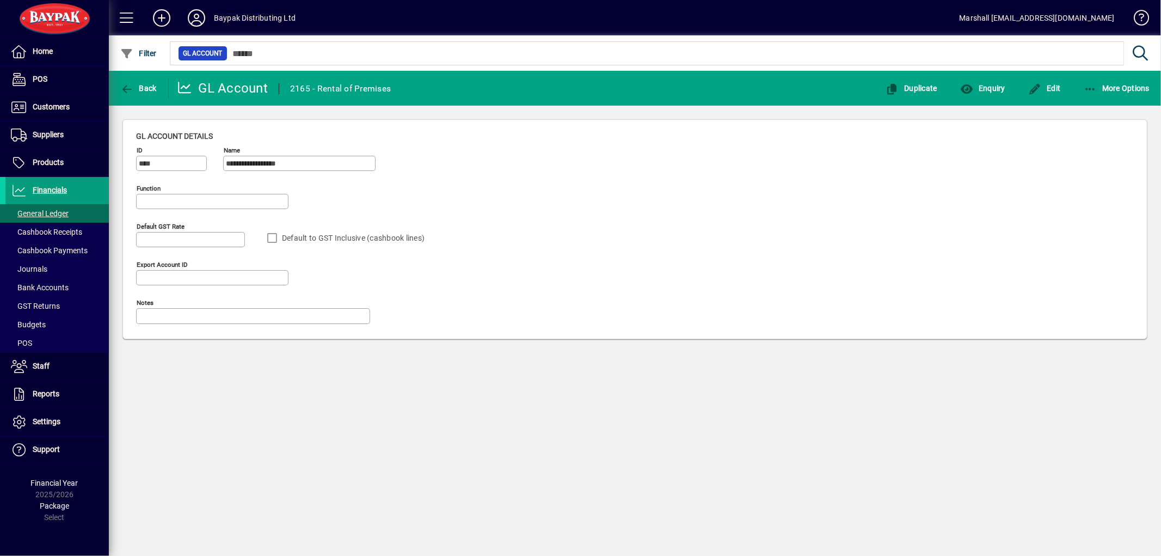
type input "**********"
click at [1096, 84] on span "More Options" at bounding box center [1116, 88] width 66 height 9
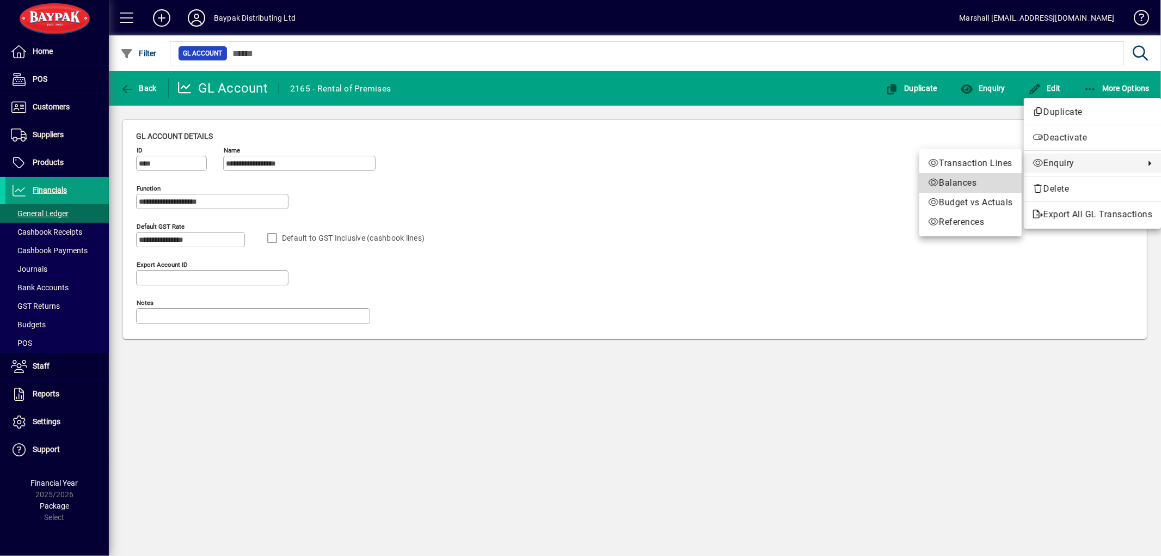
click at [951, 182] on span "Balances" at bounding box center [970, 182] width 85 height 13
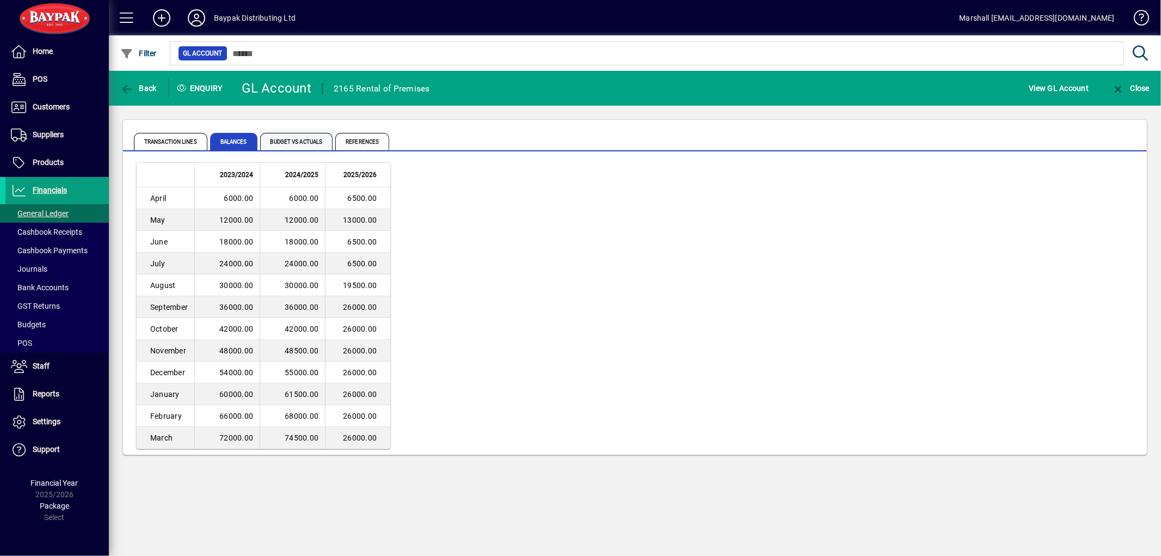
click at [298, 144] on span "Budget vs Actuals" at bounding box center [296, 141] width 73 height 17
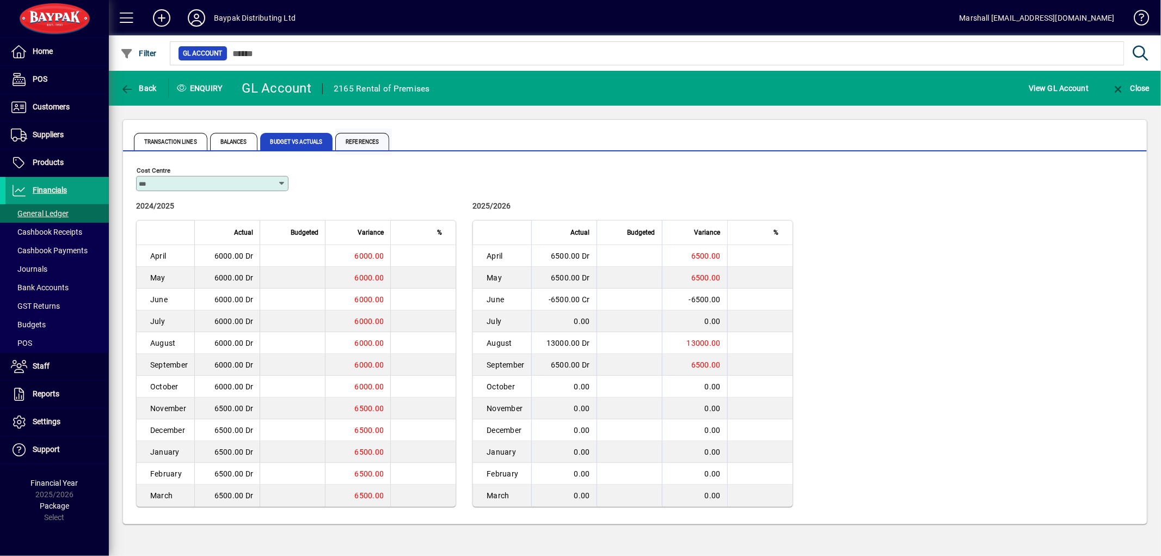
click at [366, 143] on span "References" at bounding box center [362, 141] width 54 height 17
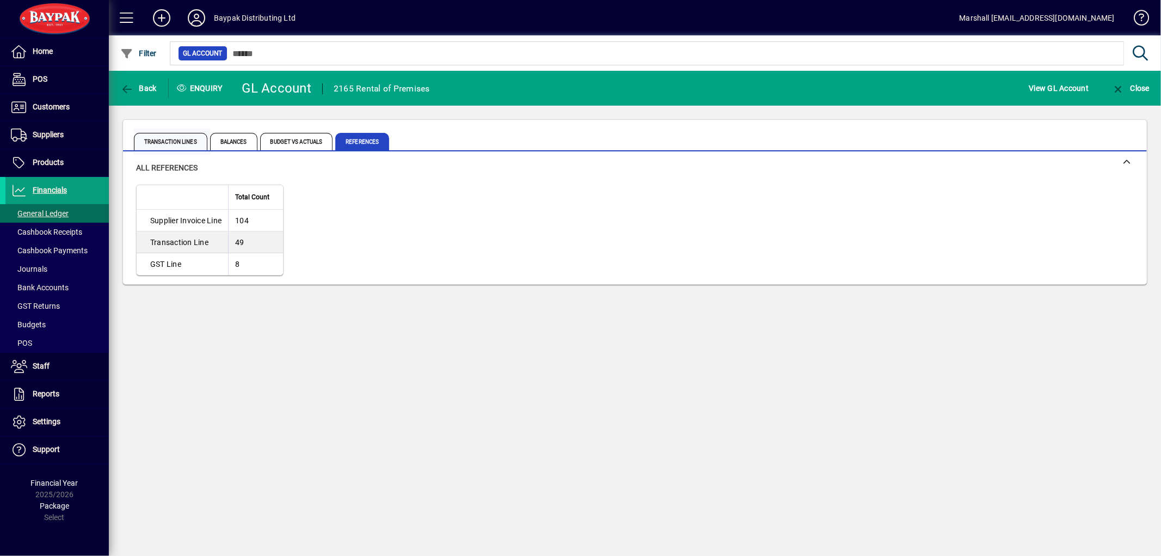
click at [168, 142] on span "Transaction lines" at bounding box center [170, 141] width 73 height 17
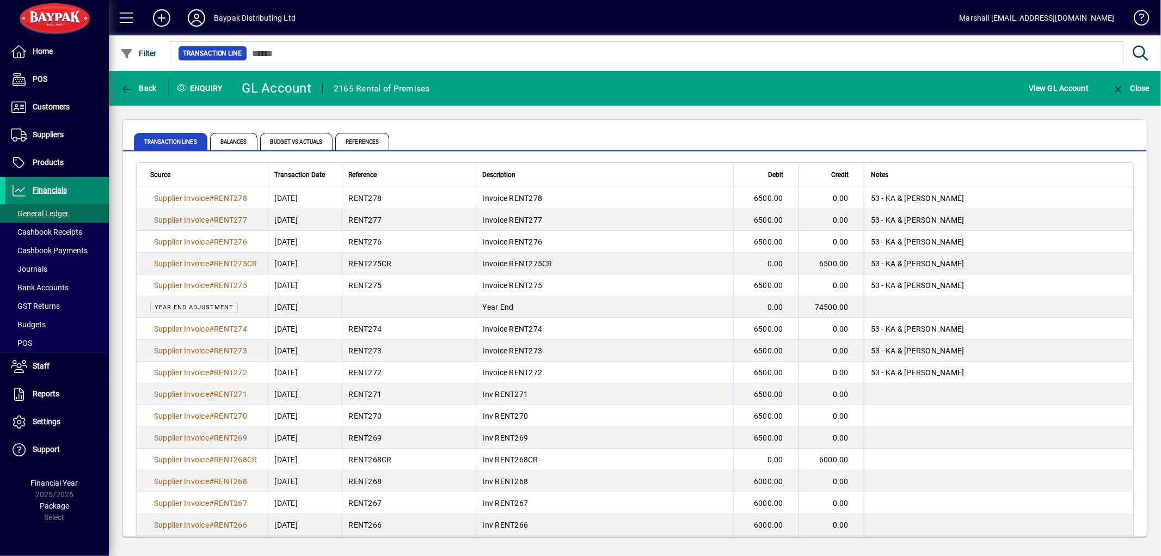
click at [51, 193] on span "Financials" at bounding box center [50, 190] width 34 height 9
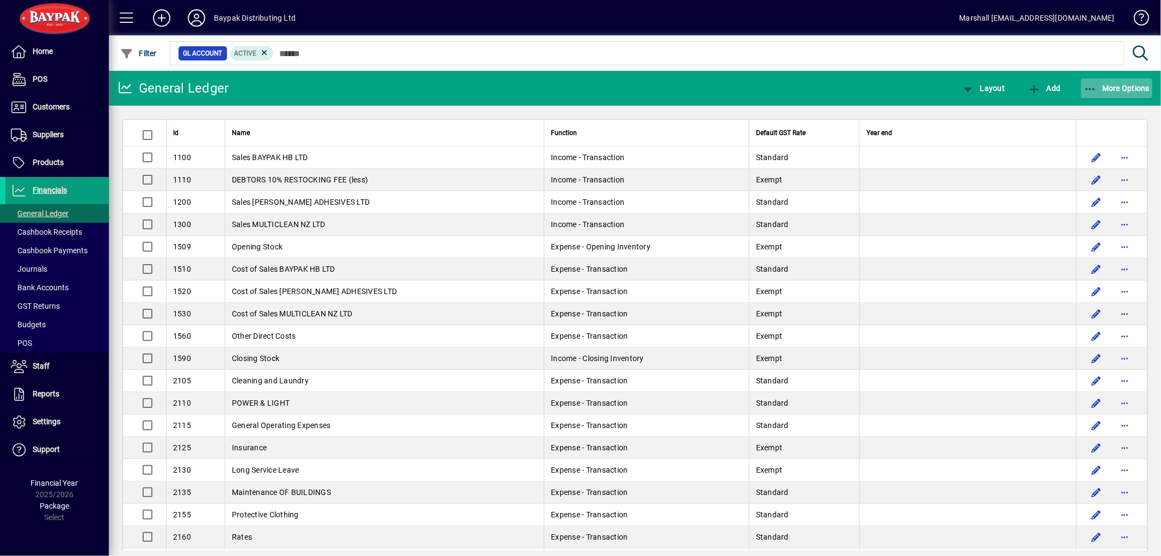
click at [1095, 90] on icon "button" at bounding box center [1090, 89] width 14 height 11
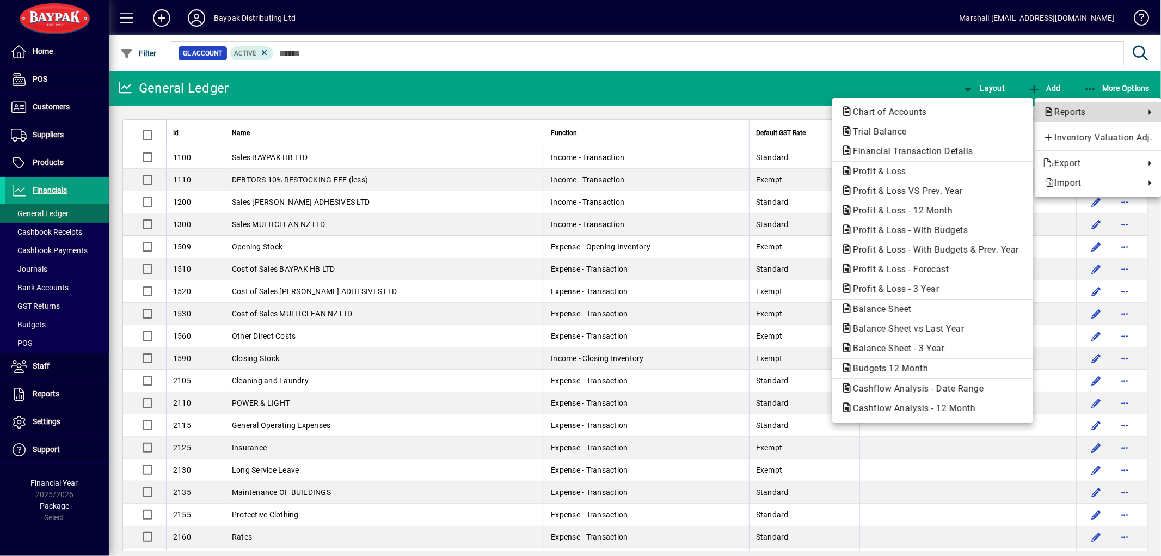
click at [1053, 112] on span "Reports" at bounding box center [1091, 112] width 96 height 13
click at [936, 211] on span "Profit & Loss - 12 Month" at bounding box center [899, 210] width 117 height 10
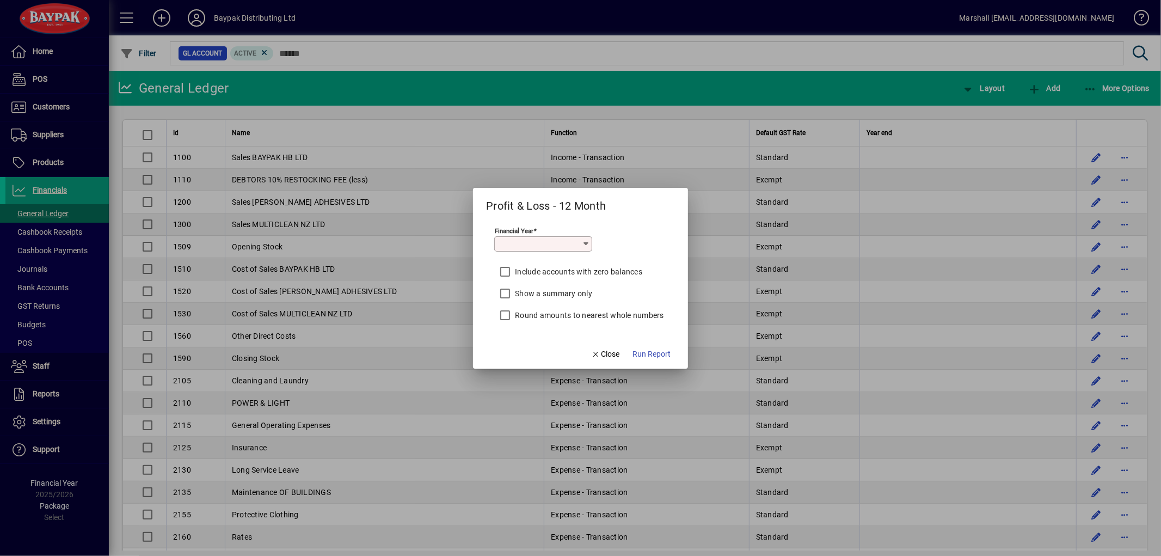
type input "*********"
click at [656, 352] on span "Run Report" at bounding box center [651, 353] width 38 height 11
